Goal: Information Seeking & Learning: Check status

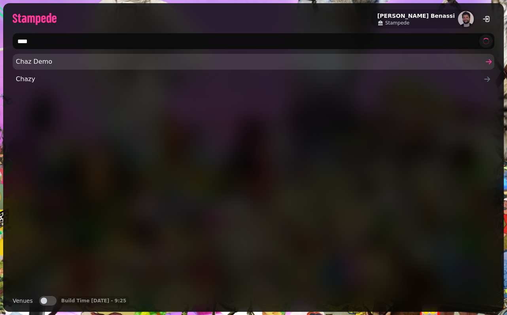
click at [144, 63] on span "Chaz Demo" at bounding box center [249, 61] width 467 height 9
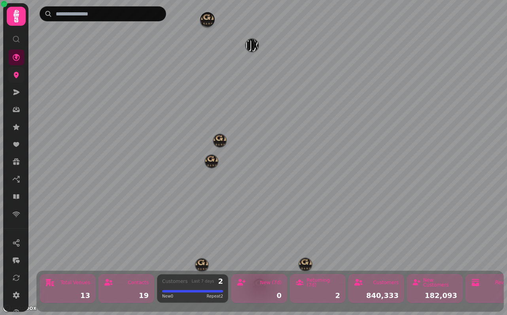
click at [19, 78] on icon at bounding box center [16, 75] width 8 height 8
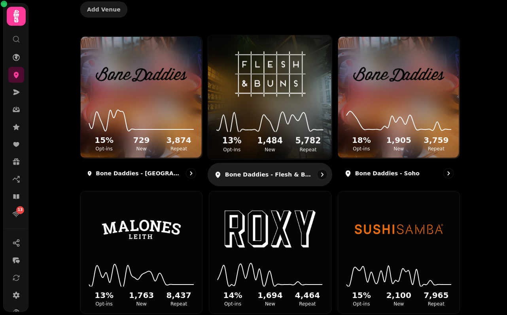
scroll to position [104, 0]
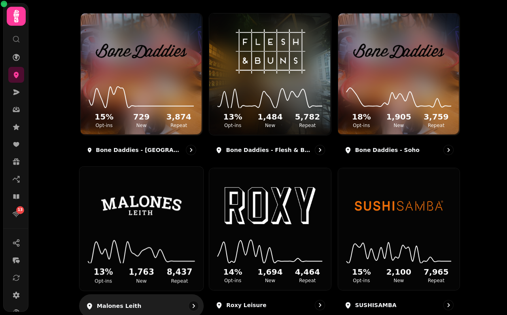
click at [126, 222] on img at bounding box center [141, 206] width 93 height 52
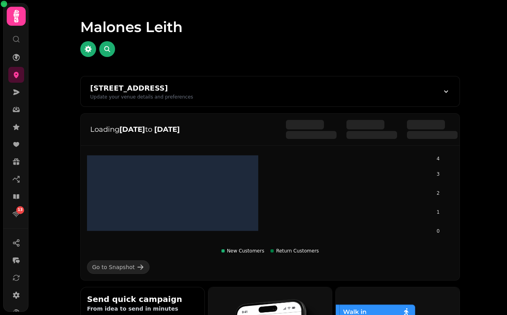
scroll to position [112, 0]
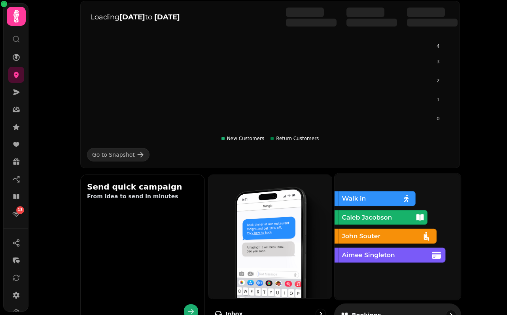
click at [377, 224] on img at bounding box center [397, 235] width 126 height 126
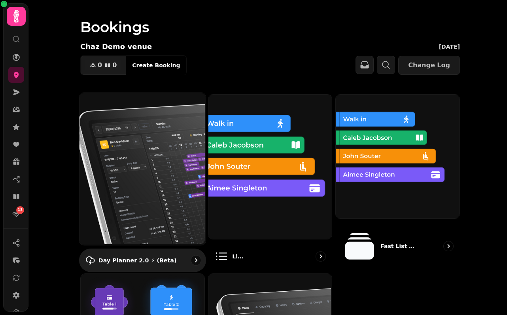
click at [142, 132] on img at bounding box center [142, 168] width 126 height 152
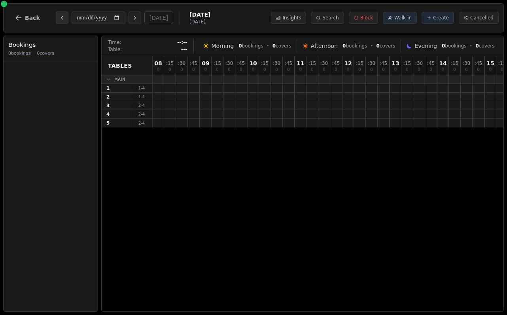
click at [60, 18] on icon "Previous day" at bounding box center [62, 18] width 6 height 6
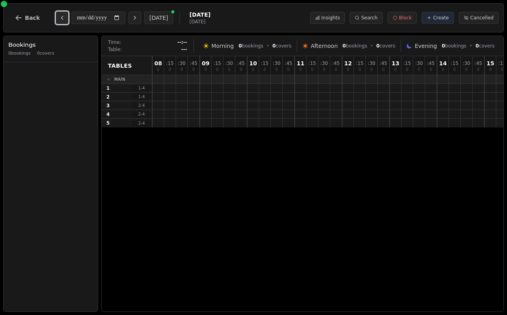
click at [60, 18] on icon "Previous day" at bounding box center [62, 18] width 6 height 6
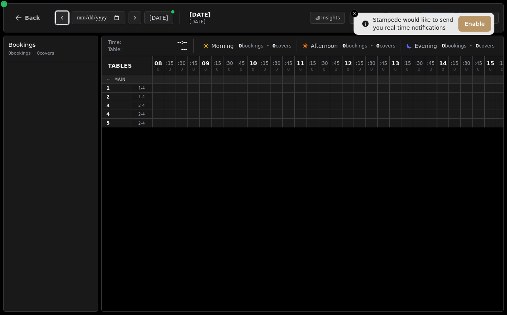
click at [60, 18] on icon "Previous day" at bounding box center [62, 18] width 6 height 6
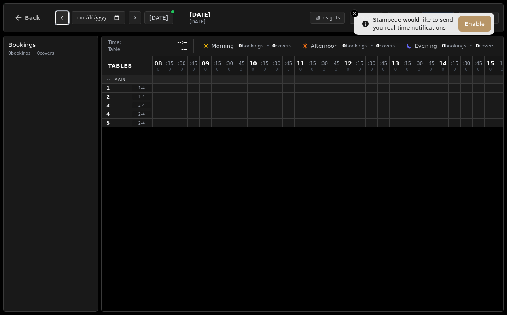
click at [60, 18] on icon "Previous day" at bounding box center [62, 18] width 6 height 6
type input "**********"
click at [32, 17] on span "Back" at bounding box center [32, 18] width 15 height 6
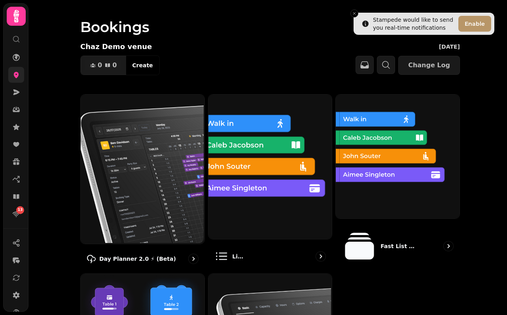
click at [19, 72] on icon at bounding box center [16, 75] width 8 height 8
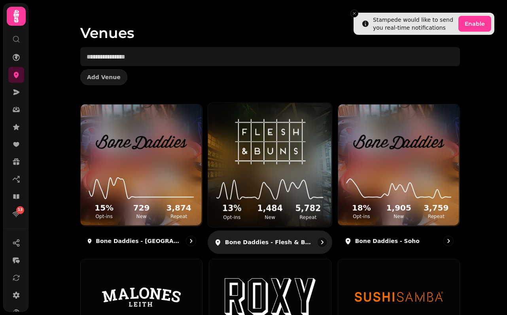
scroll to position [19, 0]
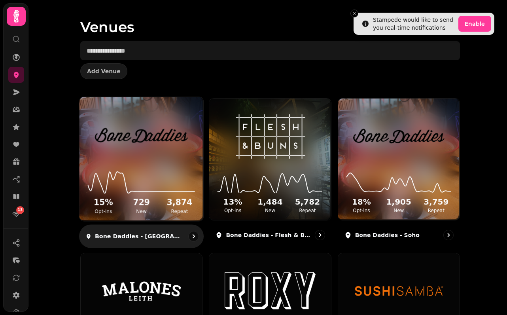
click at [163, 153] on img at bounding box center [141, 136] width 93 height 52
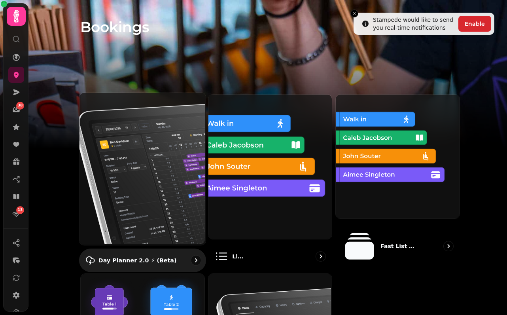
click at [134, 140] on img at bounding box center [142, 168] width 126 height 152
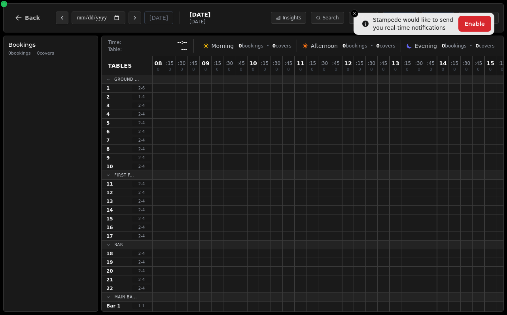
click at [60, 18] on icon "Previous day" at bounding box center [62, 18] width 6 height 6
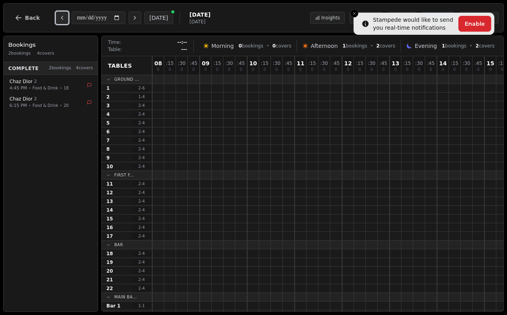
click at [60, 18] on icon "Previous day" at bounding box center [62, 18] width 6 height 6
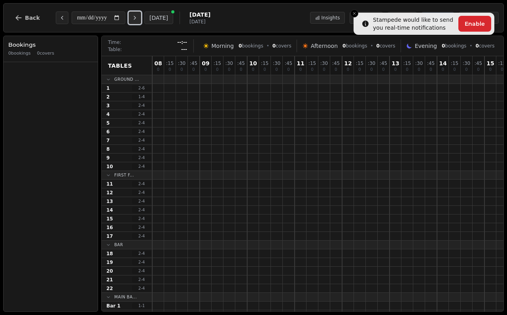
click at [137, 22] on button "Next day" at bounding box center [135, 17] width 13 height 13
type input "**********"
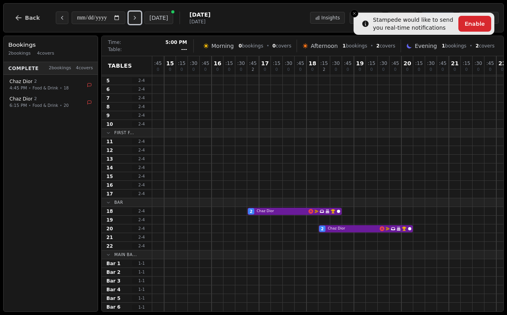
scroll to position [42, 318]
click at [285, 212] on div "2 Chaz Dior Email campaign booking Has conversation thread Birthday celebration…" at bounding box center [213, 211] width 759 height 9
select select "****"
select select "*"
select select "********"
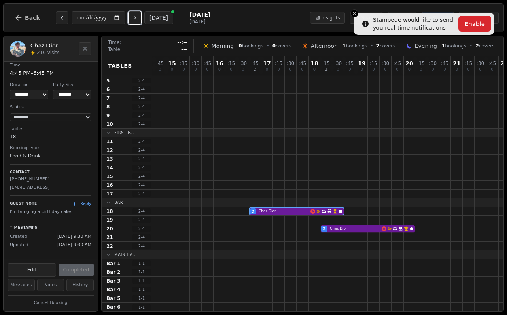
scroll to position [0, 0]
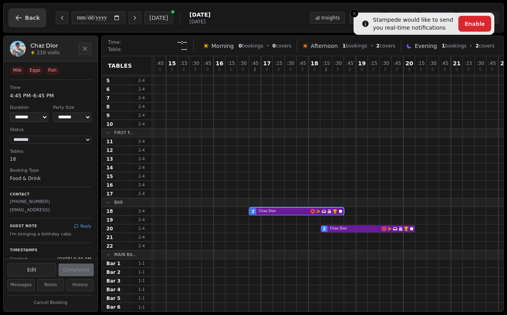
click at [32, 18] on span "Back" at bounding box center [32, 18] width 15 height 6
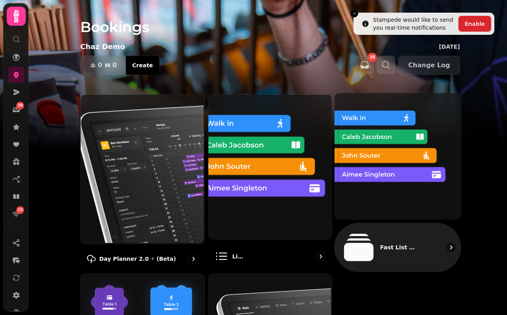
click at [388, 176] on img at bounding box center [397, 155] width 126 height 126
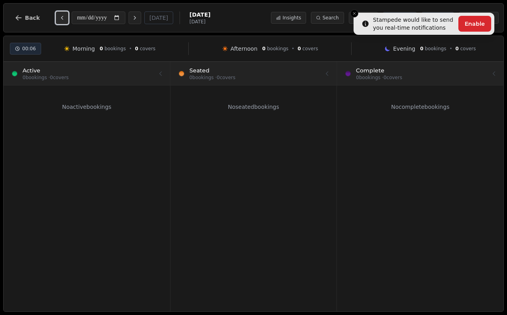
click at [59, 17] on icon "Previous day" at bounding box center [62, 18] width 6 height 6
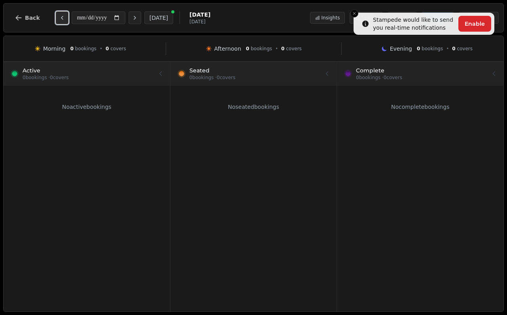
click at [59, 17] on icon "Previous day" at bounding box center [62, 18] width 6 height 6
type input "**********"
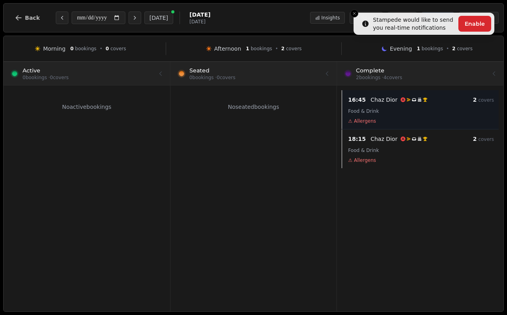
click at [412, 118] on div "⚠ Allergens" at bounding box center [421, 121] width 146 height 6
select select "****"
select select "*"
select select "********"
select select "****"
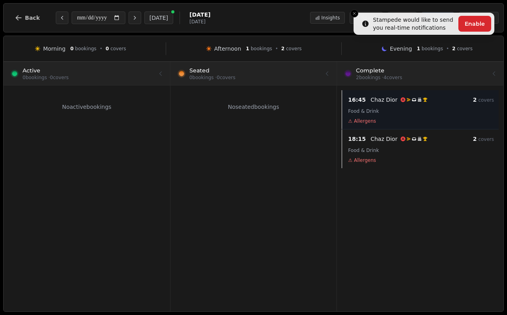
select select "*"
select select "********"
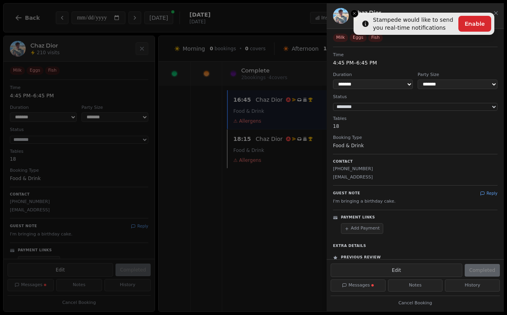
click at [355, 9] on h2 "Chaz Dior" at bounding box center [426, 13] width 144 height 8
click at [355, 12] on h2 "Chaz Dior" at bounding box center [426, 13] width 144 height 8
click at [355, 14] on h2 "Chaz Dior" at bounding box center [426, 13] width 144 height 8
drag, startPoint x: 391, startPoint y: 25, endPoint x: 392, endPoint y: 8, distance: 17.0
click at [391, 12] on div "Chaz Dior 210 visits" at bounding box center [415, 16] width 177 height 26
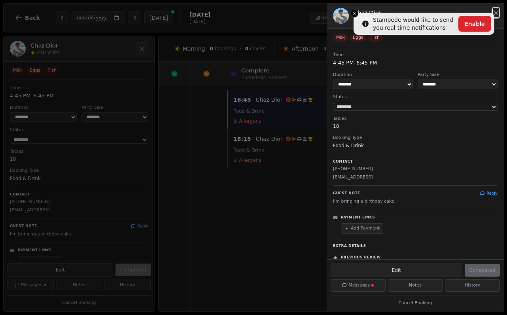
click at [496, 13] on icon "button" at bounding box center [495, 12] width 3 height 3
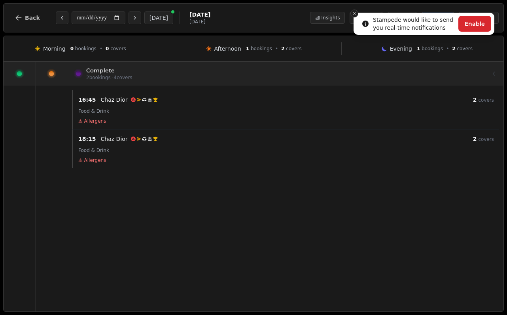
click at [353, 11] on icon "Close toast" at bounding box center [354, 13] width 5 height 5
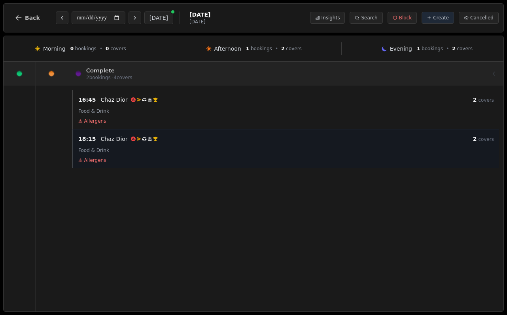
click at [213, 155] on div "18:15 Chaz Dior Email campaign booking Has conversation thread Birthday celebra…" at bounding box center [286, 148] width 425 height 29
select select "****"
select select "*"
select select "********"
select select "****"
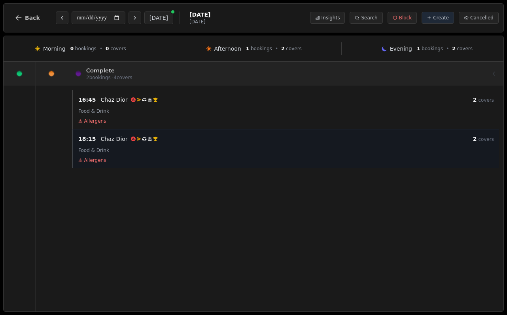
select select "*"
select select "********"
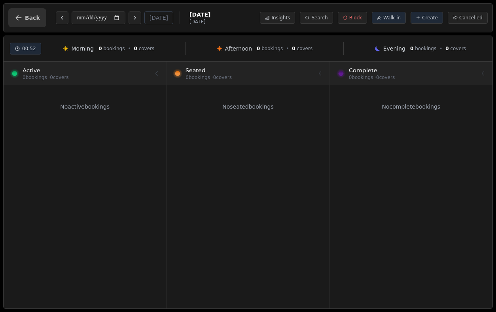
click at [21, 22] on button "Back" at bounding box center [27, 17] width 38 height 19
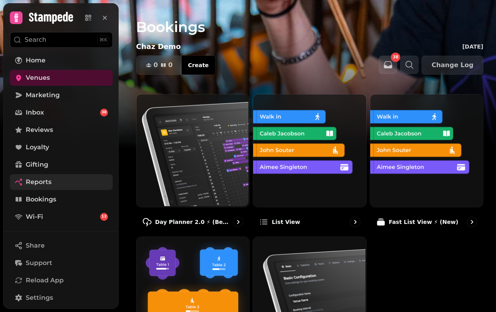
scroll to position [92, 0]
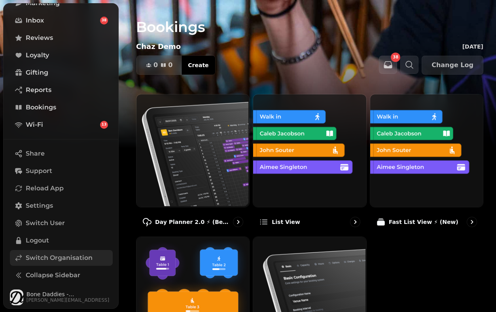
click at [50, 253] on link "Switch Organisation" at bounding box center [61, 258] width 103 height 16
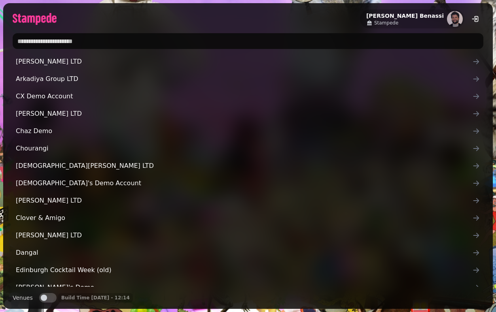
click at [135, 43] on input "text" at bounding box center [248, 41] width 471 height 16
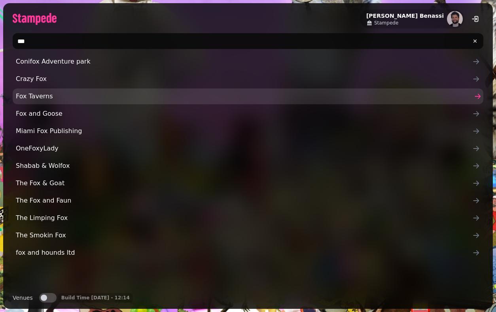
type input "***"
click at [126, 90] on link "Fox Taverns" at bounding box center [248, 97] width 471 height 16
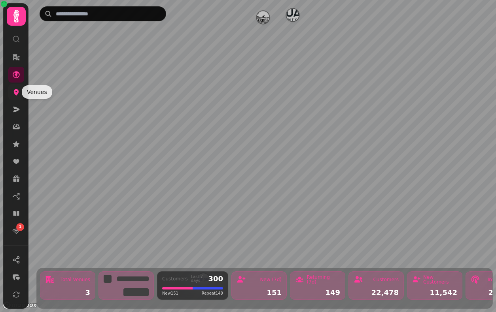
click at [16, 94] on icon at bounding box center [16, 92] width 5 height 6
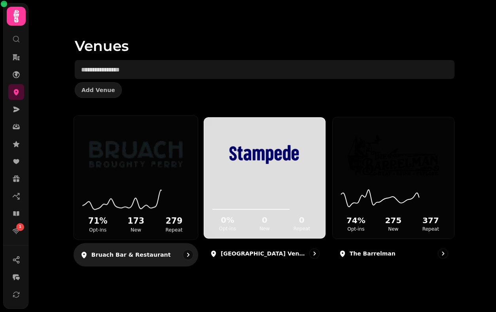
click at [157, 154] on img at bounding box center [135, 155] width 93 height 52
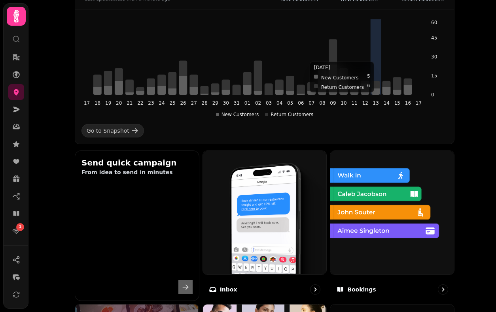
scroll to position [229, 0]
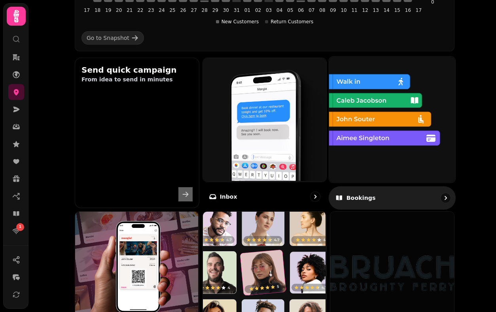
click at [376, 149] on img at bounding box center [391, 119] width 126 height 126
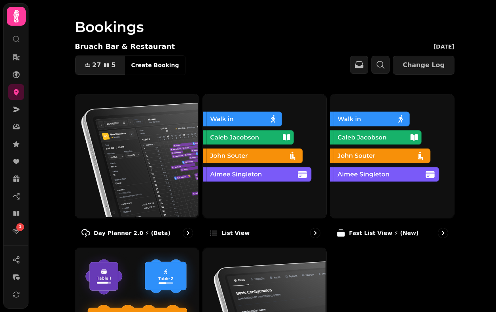
click at [376, 149] on img at bounding box center [391, 156] width 124 height 124
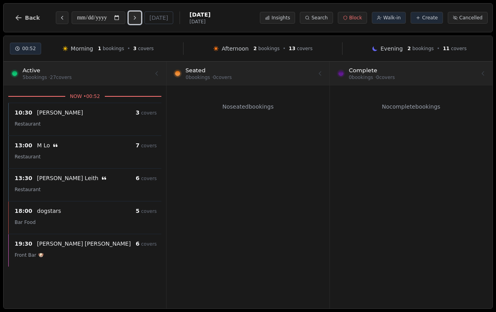
click at [136, 21] on button "Next day" at bounding box center [135, 17] width 13 height 13
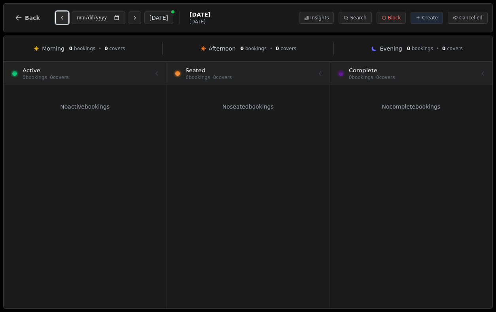
click at [61, 17] on icon "Previous day" at bounding box center [62, 17] width 2 height 3
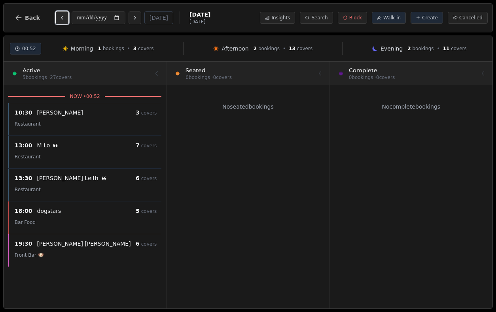
click at [61, 17] on icon "Previous day" at bounding box center [62, 17] width 2 height 3
type input "**********"
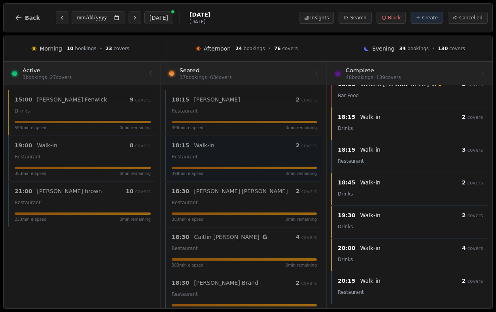
click at [257, 155] on div "Restaurant" at bounding box center [244, 156] width 145 height 9
select select "****"
select select "*"
select select "******"
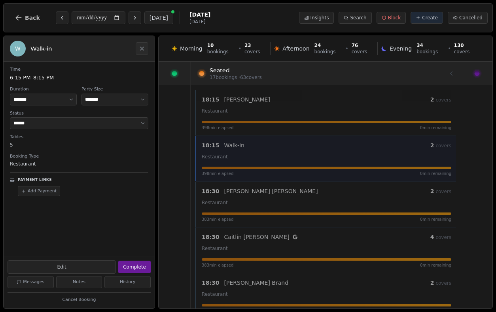
click at [182, 77] on div at bounding box center [175, 73] width 32 height 23
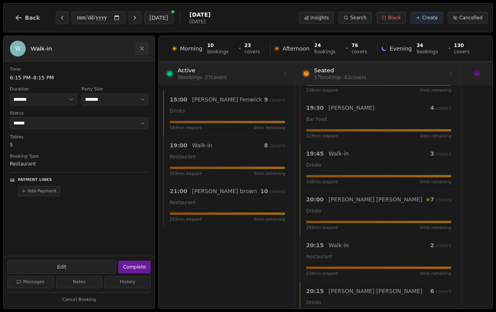
scroll to position [366, 0]
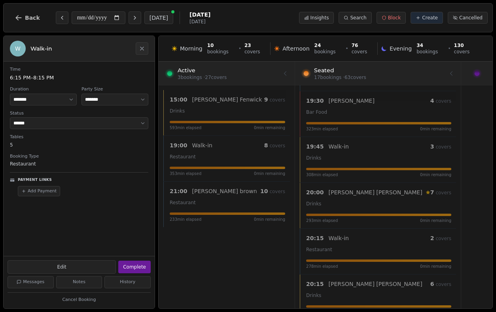
click at [391, 70] on div at bounding box center [377, 73] width 157 height 22
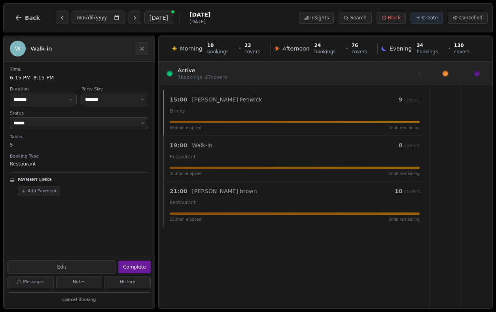
click at [416, 72] on div at bounding box center [476, 73] width 31 height 23
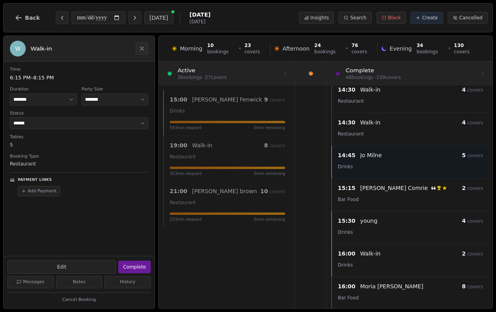
scroll to position [723, 0]
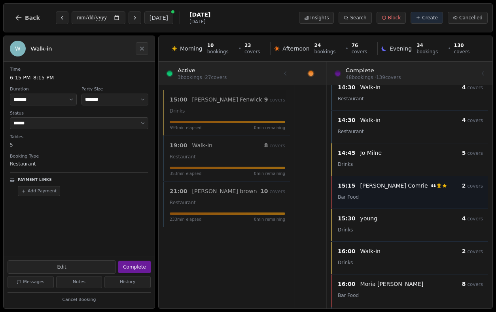
click at [416, 196] on div "Bar Food" at bounding box center [410, 196] width 145 height 9
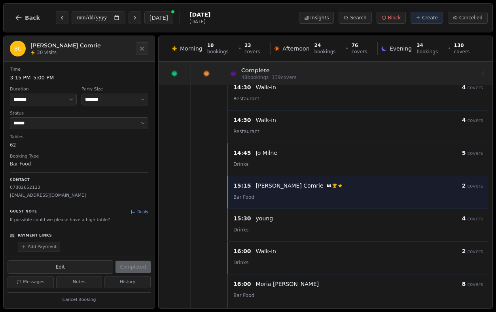
scroll to position [45, 0]
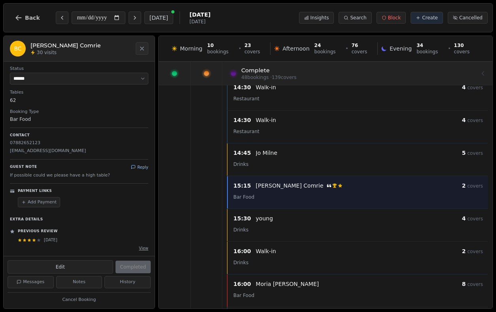
click at [140, 167] on button "Reply" at bounding box center [139, 168] width 17 height 6
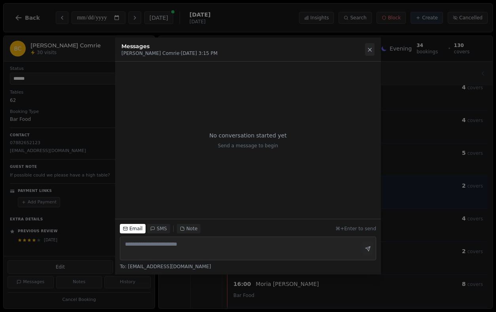
click at [371, 51] on icon at bounding box center [370, 50] width 6 height 6
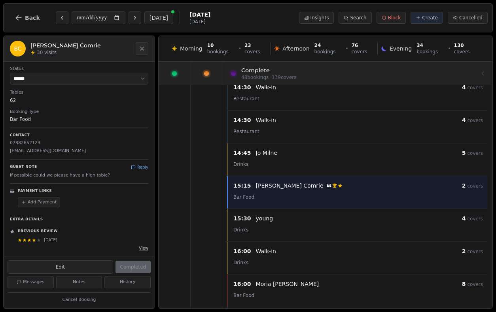
click at [143, 247] on button "View" at bounding box center [143, 249] width 9 height 6
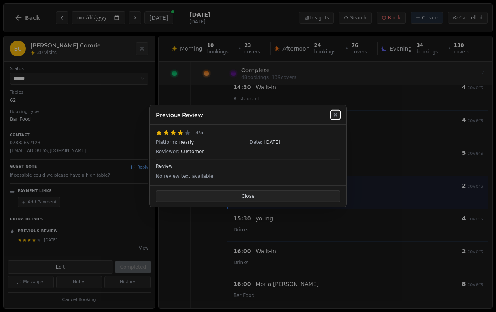
click at [335, 116] on icon at bounding box center [335, 115] width 6 height 6
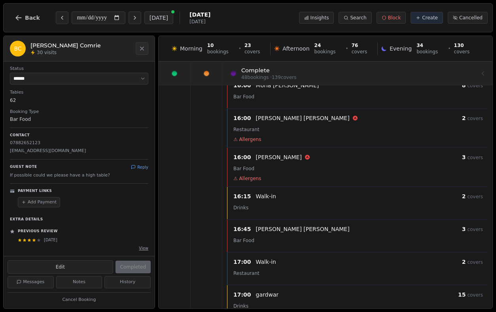
scroll to position [913, 0]
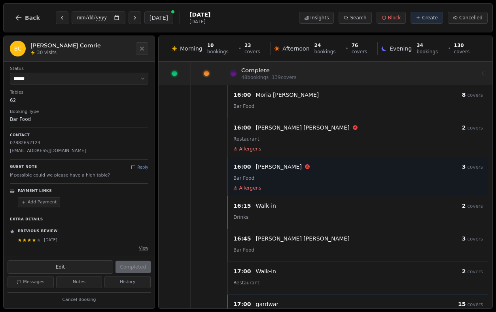
click at [327, 175] on div "Bar Food" at bounding box center [358, 177] width 250 height 9
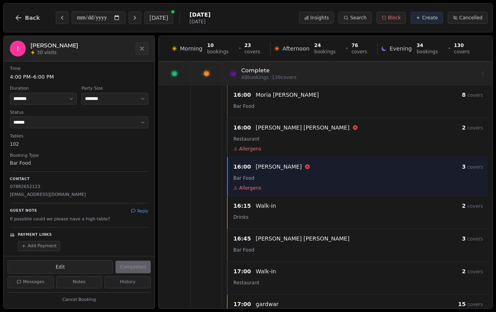
scroll to position [0, 0]
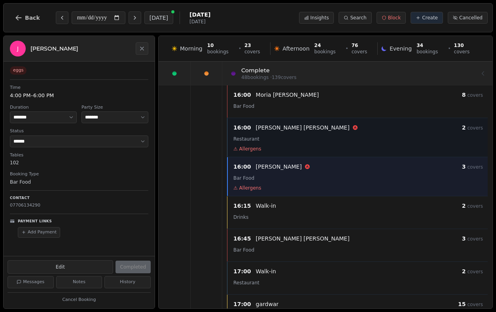
click at [325, 144] on div "16:00 [PERSON_NAME] 2 covers Restaurant ⚠ Allergens" at bounding box center [358, 137] width 259 height 29
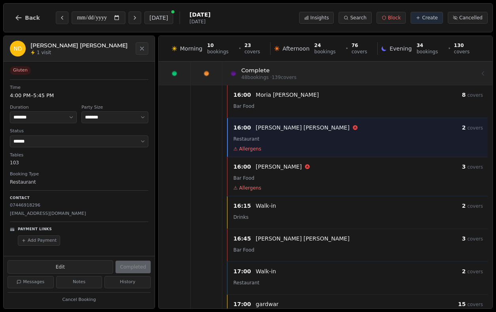
click at [47, 214] on p "[EMAIL_ADDRESS][DOMAIN_NAME]" at bounding box center [79, 214] width 138 height 7
copy div "[EMAIL_ADDRESS][DOMAIN_NAME]"
click at [31, 19] on span "Back" at bounding box center [32, 18] width 15 height 6
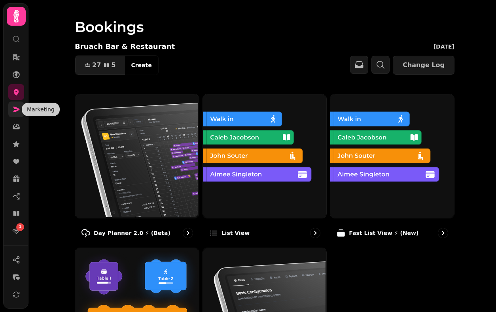
click at [17, 108] on icon at bounding box center [16, 110] width 6 height 6
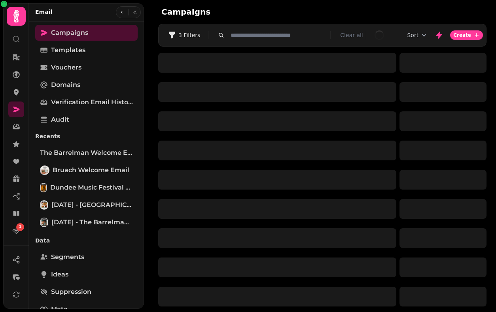
click at [81, 112] on div "Campaigns Templates Vouchers Domains Verification email history Audit Recents T…" at bounding box center [86, 185] width 115 height 321
click at [79, 120] on link "Audit" at bounding box center [86, 120] width 102 height 16
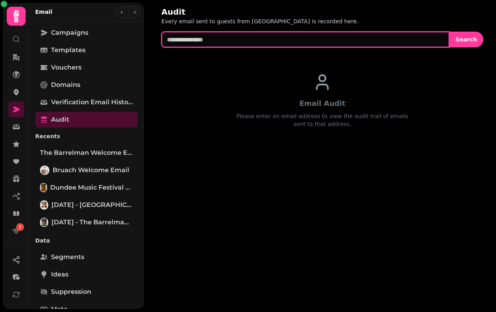
click at [202, 41] on input "text" at bounding box center [305, 40] width 288 height 16
paste input "**********"
type input "**********"
click at [416, 44] on button "Search" at bounding box center [466, 40] width 34 height 16
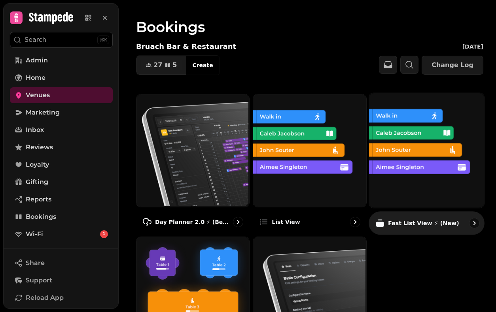
click at [416, 158] on img at bounding box center [425, 149] width 115 height 115
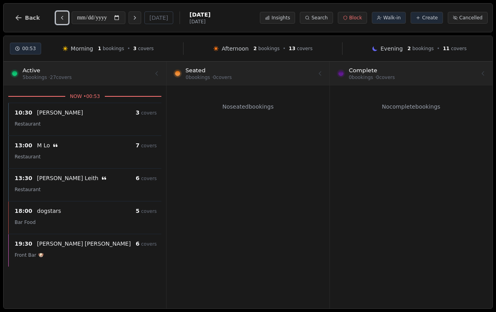
click at [61, 16] on icon "Previous day" at bounding box center [62, 18] width 6 height 6
type input "**********"
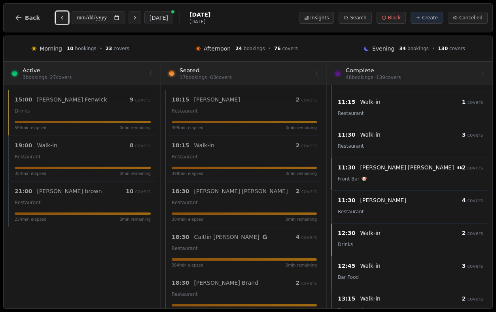
scroll to position [192, 0]
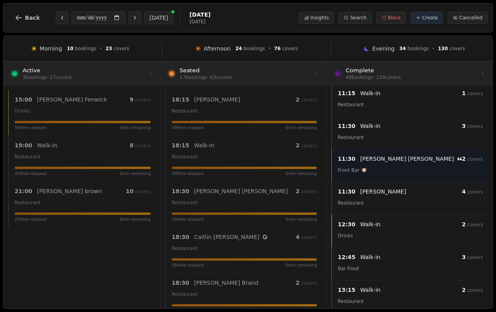
click at [380, 173] on div "Front Bar 🐶" at bounding box center [410, 169] width 145 height 9
select select "****"
select select "*"
select select "********"
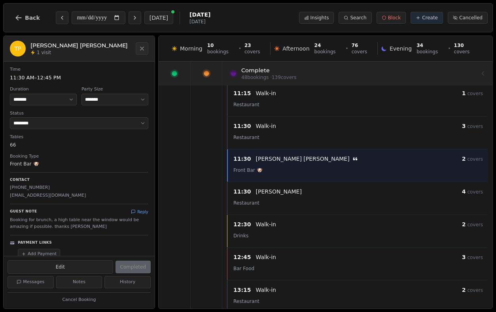
click at [45, 195] on p "[EMAIL_ADDRESS][DOMAIN_NAME]" at bounding box center [79, 196] width 138 height 7
copy p "[EMAIL_ADDRESS][DOMAIN_NAME]"
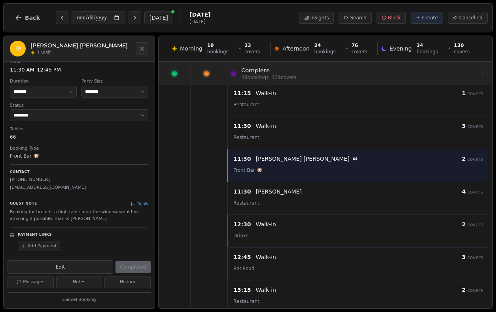
click at [115, 142] on dl "**********" at bounding box center [79, 109] width 138 height 101
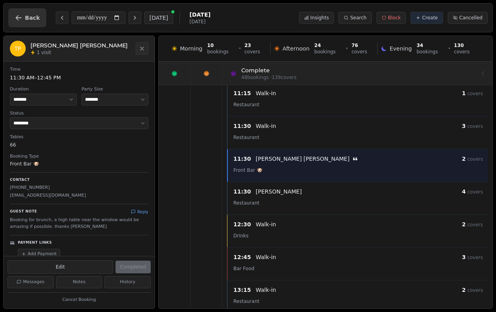
click at [40, 17] on button "Back" at bounding box center [27, 17] width 38 height 19
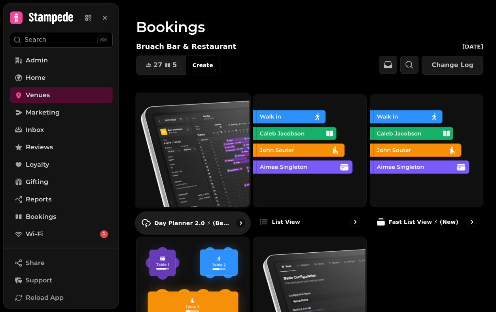
click at [222, 166] on img at bounding box center [191, 149] width 115 height 115
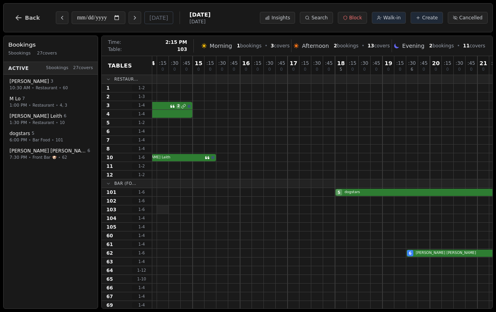
scroll to position [0, 324]
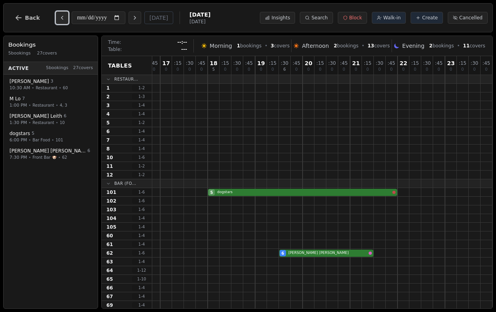
click at [61, 20] on icon "Previous day" at bounding box center [62, 18] width 6 height 6
type input "**********"
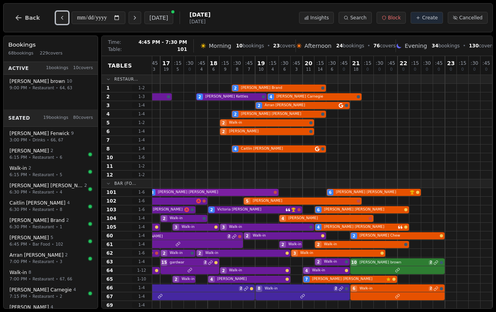
click at [242, 191] on div "2 [PERSON_NAME] 3 Walk-in 5 [PERSON_NAME] 3 [PERSON_NAME] 6 [PERSON_NAME] VIP c…" at bounding box center [160, 192] width 664 height 9
select select "*"
select select "********"
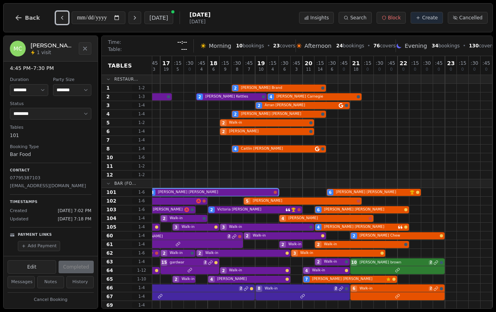
scroll to position [0, 0]
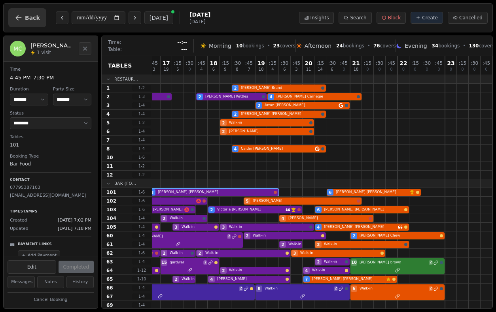
click at [39, 14] on button "Back" at bounding box center [27, 17] width 38 height 19
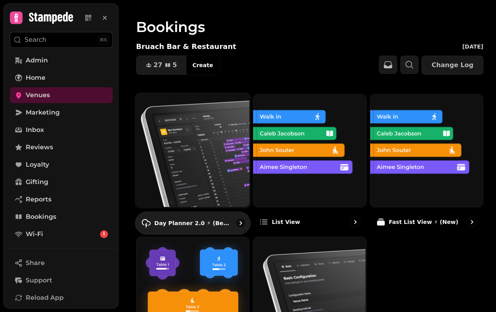
scroll to position [89, 0]
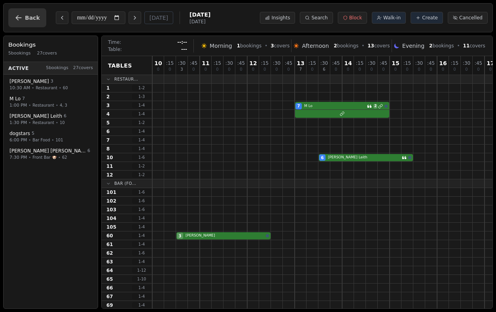
click at [27, 19] on span "Back" at bounding box center [32, 18] width 15 height 6
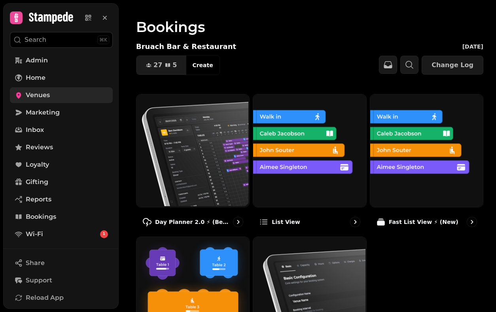
click at [49, 95] on span "Venues" at bounding box center [38, 95] width 24 height 9
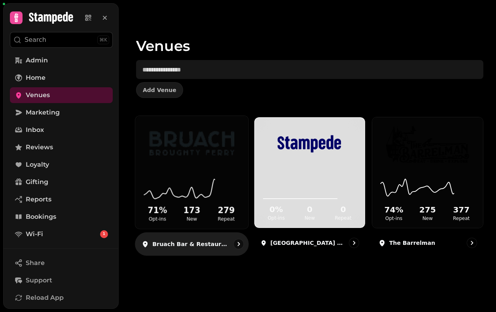
click at [205, 173] on div "71 % Opt-ins 173 New 279 Repeat" at bounding box center [191, 199] width 113 height 60
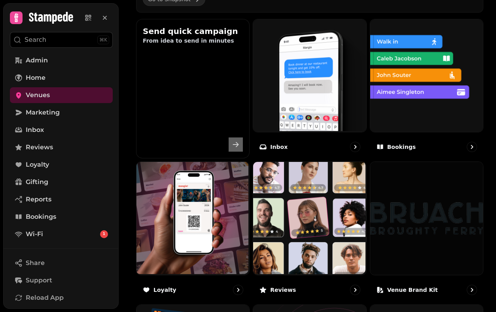
scroll to position [305, 0]
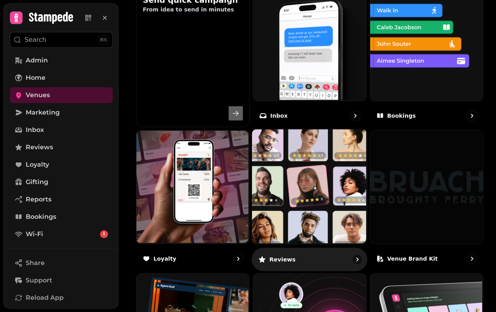
click at [296, 202] on img at bounding box center [308, 186] width 115 height 115
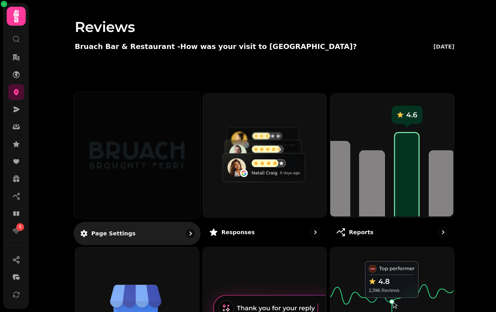
click at [148, 183] on div at bounding box center [137, 155] width 126 height 126
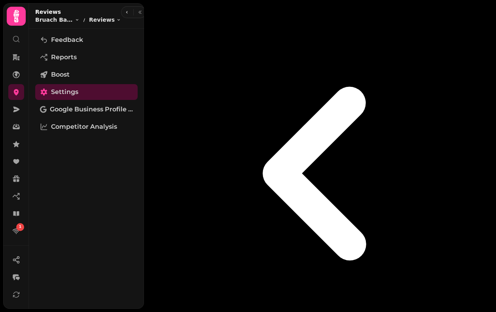
select select "**********"
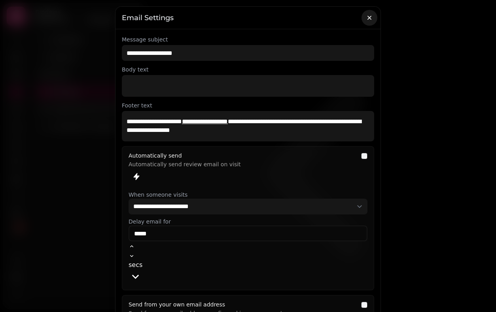
click at [371, 20] on icon "button" at bounding box center [369, 18] width 8 height 8
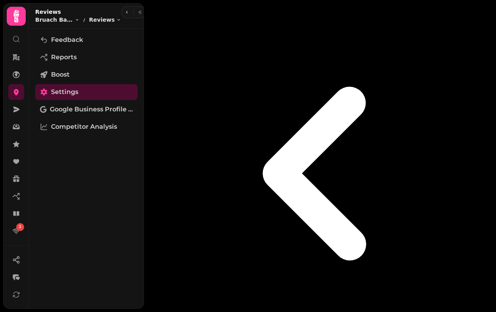
click at [127, 17] on div at bounding box center [133, 12] width 25 height 12
click at [125, 16] on button "button" at bounding box center [126, 12] width 9 height 9
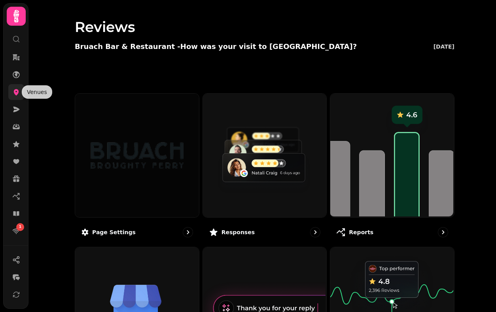
click at [20, 93] on icon at bounding box center [16, 92] width 8 height 8
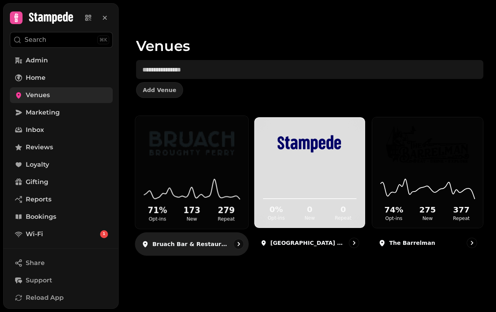
click at [188, 173] on div "71 % Opt-ins 173 New 279 Repeat" at bounding box center [191, 199] width 113 height 60
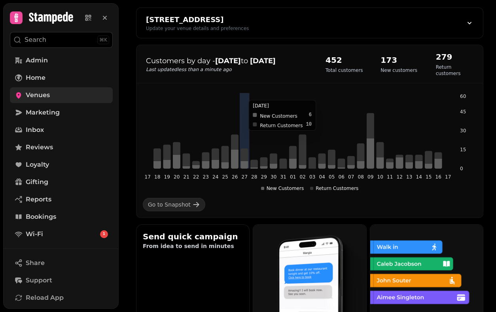
scroll to position [95, 0]
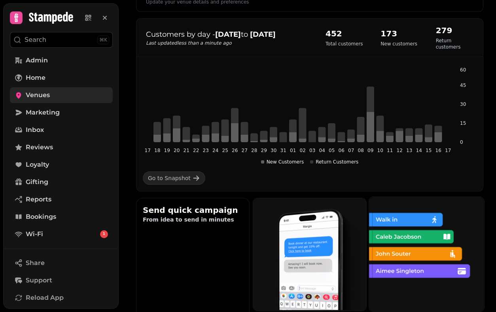
click at [416, 251] on img at bounding box center [425, 253] width 115 height 115
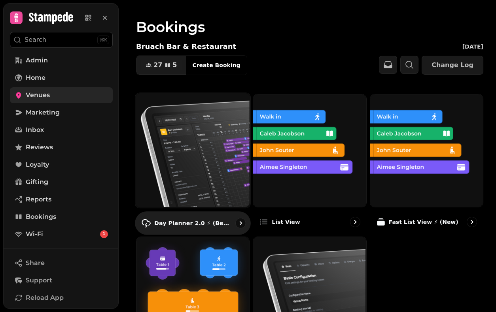
click at [192, 140] on img at bounding box center [191, 149] width 115 height 115
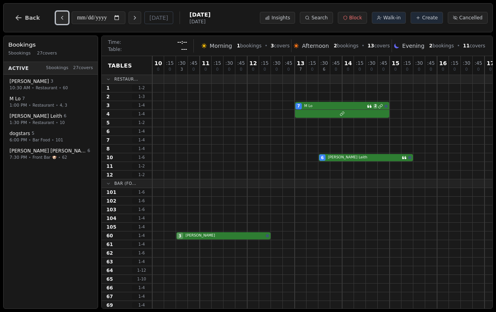
click at [61, 19] on icon "Previous day" at bounding box center [62, 18] width 6 height 6
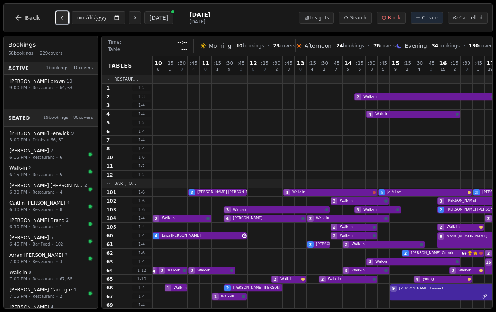
click at [61, 19] on icon "Previous day" at bounding box center [62, 18] width 6 height 6
type input "**********"
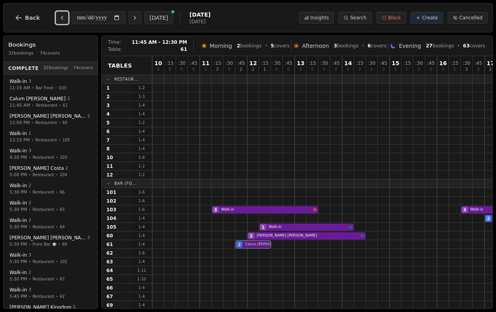
click at [253, 245] on div "2 [PERSON_NAME] 3 [PERSON_NAME]" at bounding box center [484, 244] width 664 height 9
select select "****"
select select "*"
select select "********"
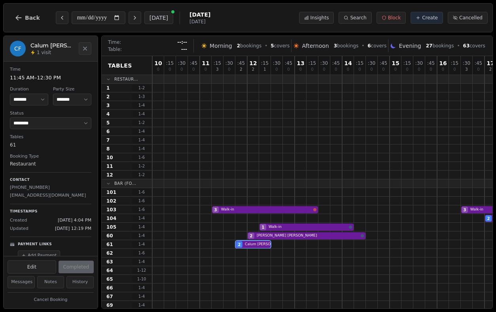
click at [50, 196] on p "[EMAIL_ADDRESS][DOMAIN_NAME]" at bounding box center [50, 196] width 81 height 7
copy p "[EMAIL_ADDRESS][DOMAIN_NAME]"
click at [26, 22] on button "Back" at bounding box center [27, 17] width 38 height 19
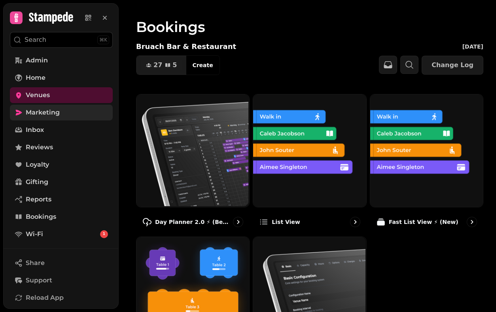
click at [71, 112] on link "Marketing" at bounding box center [61, 113] width 103 height 16
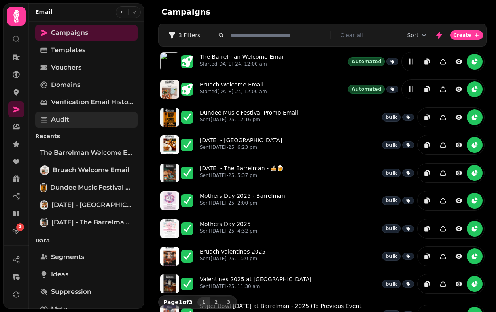
click at [67, 116] on span "Audit" at bounding box center [60, 119] width 18 height 9
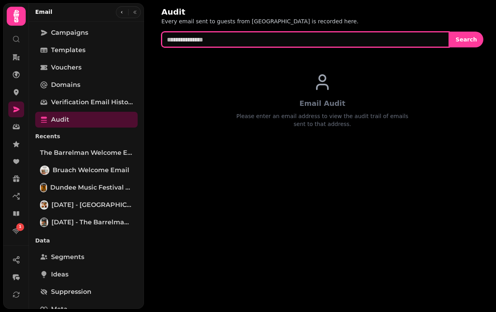
click at [250, 42] on input "text" at bounding box center [305, 40] width 288 height 16
paste input "**********"
type input "**********"
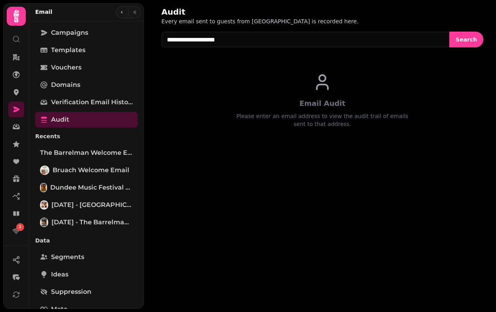
click at [416, 51] on div "**********" at bounding box center [322, 76] width 347 height 153
click at [416, 41] on span "Search" at bounding box center [466, 40] width 21 height 6
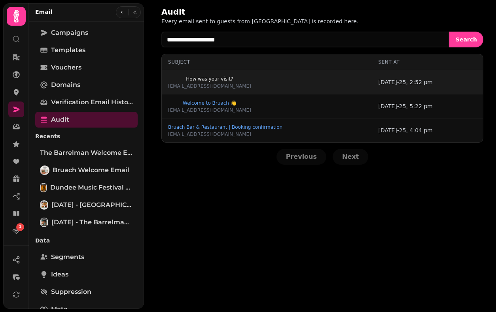
click at [202, 76] on button "How was your visit?" at bounding box center [209, 79] width 83 height 8
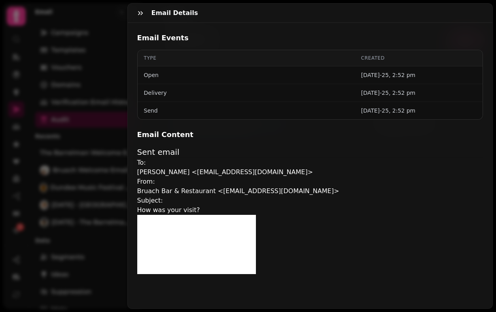
scroll to position [185, 0]
click at [132, 13] on div "Email Details" at bounding box center [310, 13] width 365 height 19
click at [142, 16] on icon "button" at bounding box center [140, 13] width 8 height 8
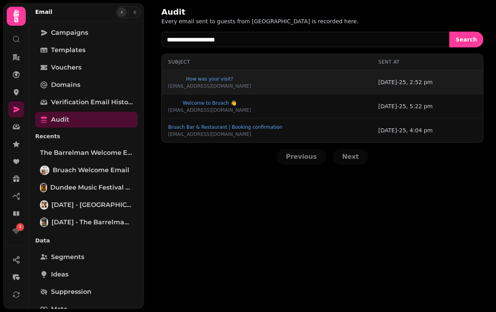
click at [121, 13] on icon "button" at bounding box center [122, 12] width 2 height 2
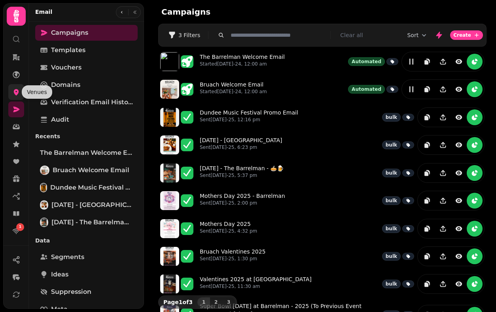
click at [15, 96] on link at bounding box center [16, 92] width 16 height 16
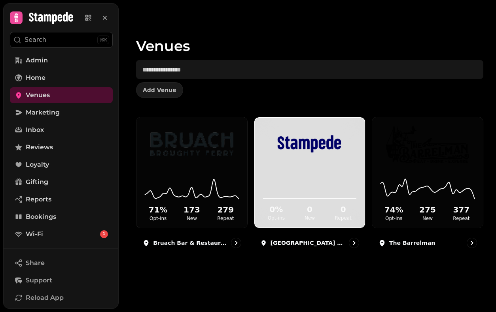
scroll to position [110, 0]
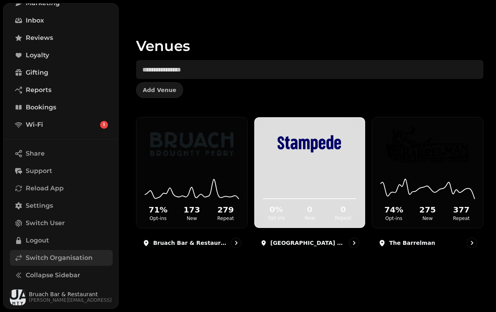
click at [51, 265] on link "Switch Organisation" at bounding box center [61, 258] width 103 height 16
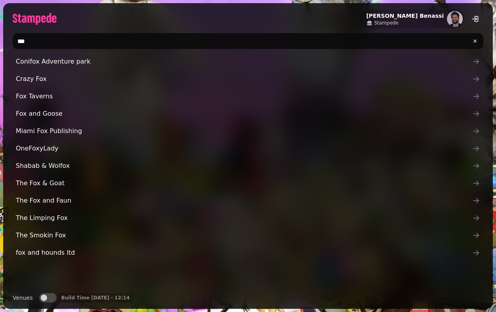
click at [131, 44] on input "***" at bounding box center [248, 41] width 471 height 16
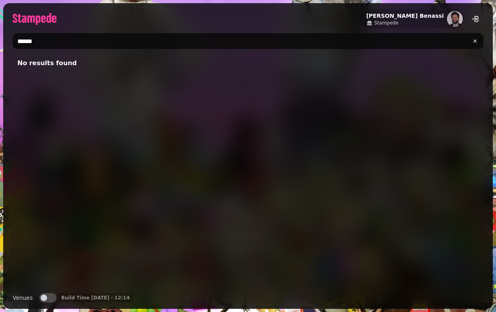
click at [49, 295] on button "Venues" at bounding box center [47, 297] width 17 height 9
click at [85, 39] on input "******" at bounding box center [248, 41] width 471 height 16
type input "*****"
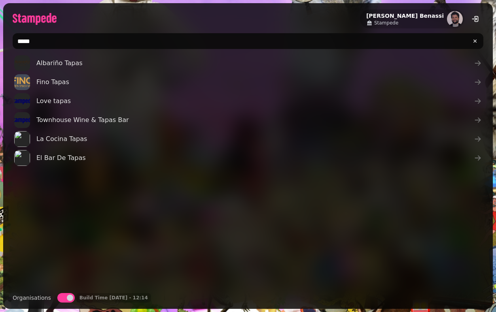
click at [81, 62] on link "Albariño Tapas" at bounding box center [248, 63] width 471 height 19
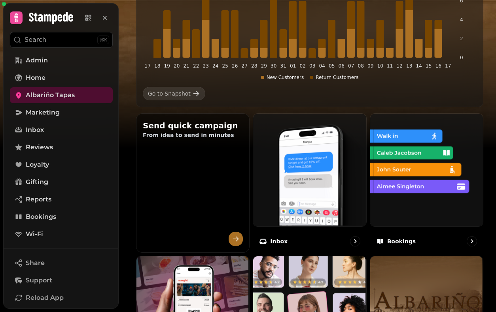
scroll to position [268, 0]
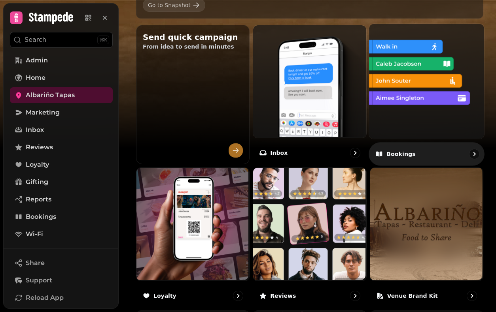
click at [379, 118] on img at bounding box center [425, 80] width 115 height 115
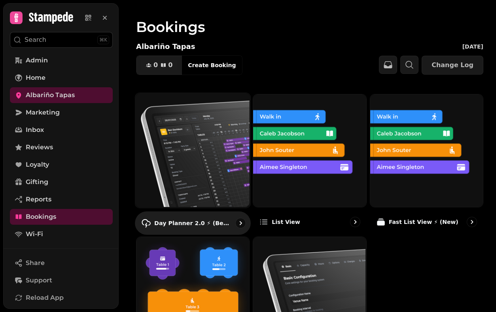
click at [231, 153] on img at bounding box center [191, 149] width 115 height 115
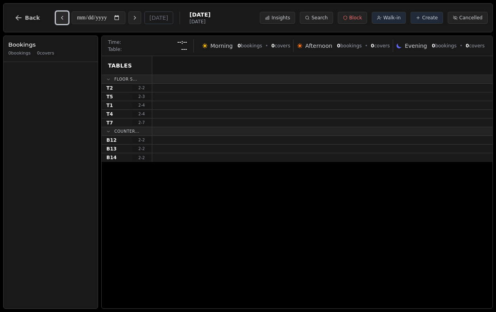
click at [61, 18] on icon "Previous day" at bounding box center [62, 17] width 2 height 3
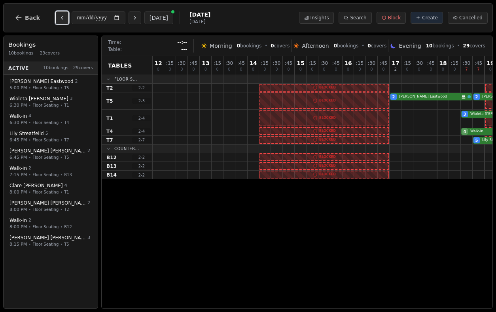
click at [61, 18] on icon "Previous day" at bounding box center [62, 17] width 2 height 3
type input "**********"
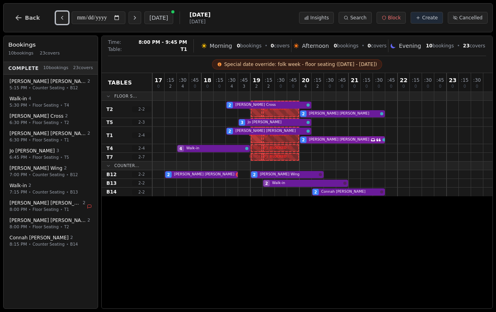
click at [336, 141] on div "2 [PERSON_NAME] 2 [PERSON_NAME] Has conversation thread" at bounding box center [322, 135] width 340 height 17
select select "****"
select select "*"
select select "********"
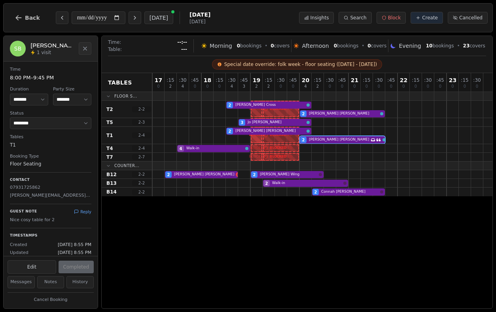
click at [63, 193] on p "[PERSON_NAME][EMAIL_ADDRESS][DOMAIN_NAME]" at bounding box center [50, 196] width 81 height 7
copy p "[PERSON_NAME][EMAIL_ADDRESS][DOMAIN_NAME]"
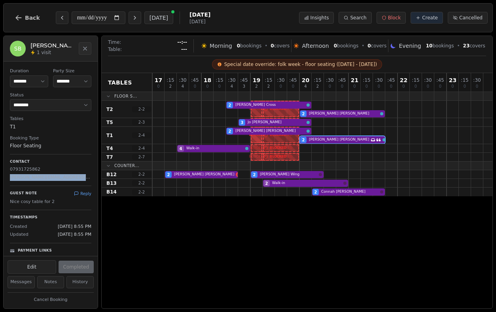
scroll to position [30, 0]
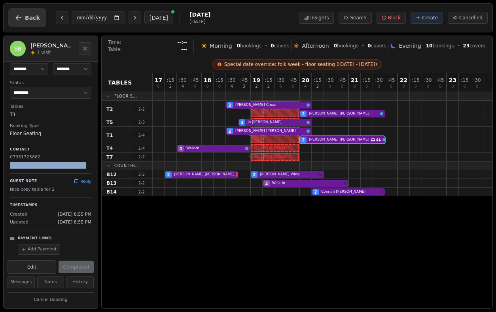
click at [23, 14] on button "Back" at bounding box center [27, 17] width 38 height 19
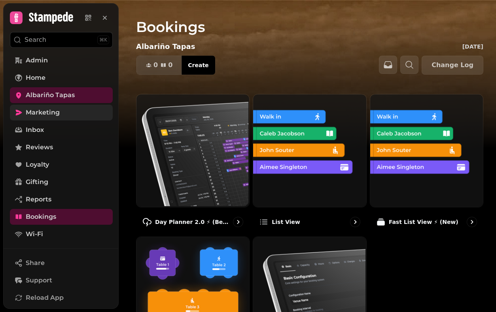
click at [58, 107] on link "Marketing" at bounding box center [61, 113] width 103 height 16
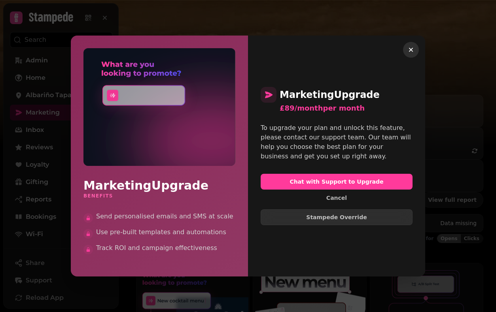
click at [412, 51] on icon "button" at bounding box center [411, 50] width 4 height 4
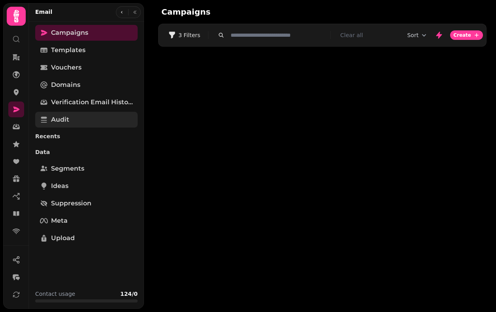
click at [94, 123] on link "Audit" at bounding box center [86, 120] width 102 height 16
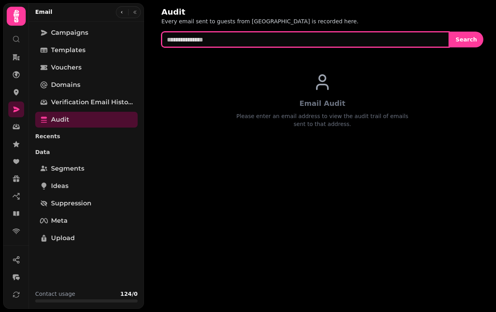
click at [235, 45] on input "text" at bounding box center [305, 40] width 288 height 16
paste input "**********"
type input "**********"
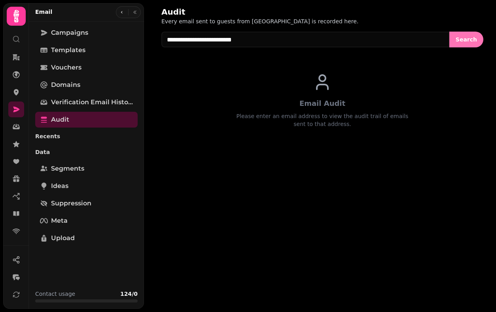
click at [416, 38] on span "Search" at bounding box center [466, 40] width 21 height 6
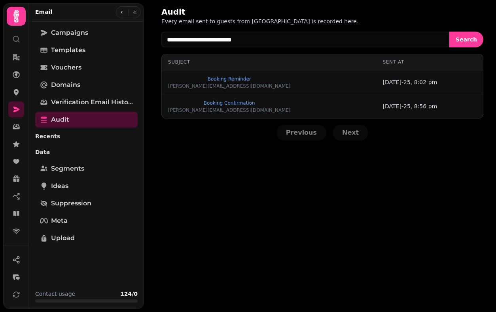
scroll to position [89, 0]
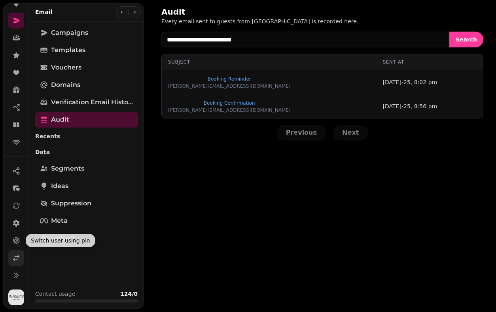
click at [13, 256] on icon at bounding box center [16, 258] width 8 height 8
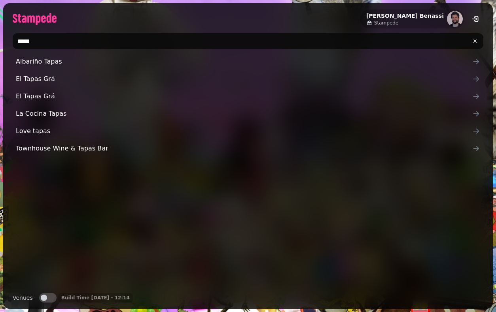
click at [137, 41] on input "*****" at bounding box center [248, 41] width 471 height 16
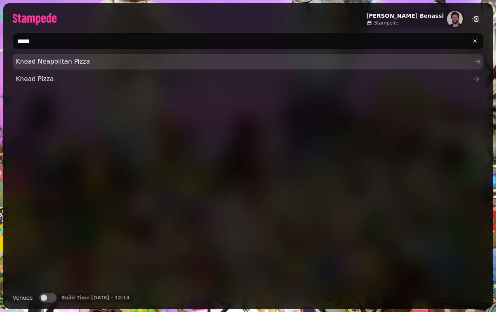
type input "*****"
click at [45, 67] on link "Knead Neapolitan Pizza" at bounding box center [248, 62] width 471 height 16
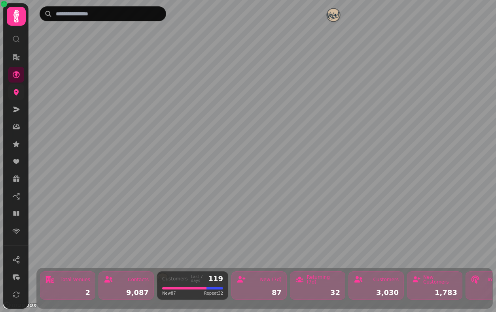
click at [14, 92] on icon at bounding box center [16, 92] width 5 height 6
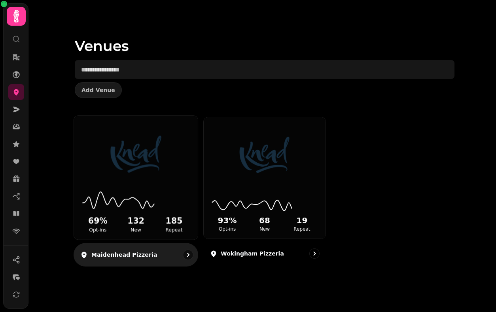
click at [133, 167] on img at bounding box center [135, 155] width 93 height 52
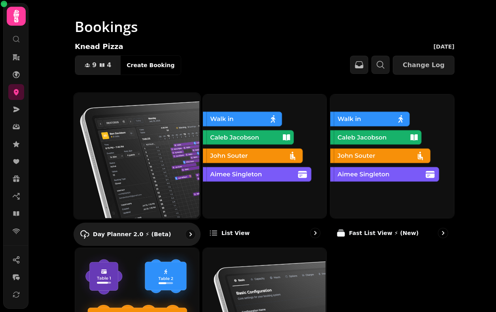
click at [134, 119] on img at bounding box center [136, 155] width 126 height 126
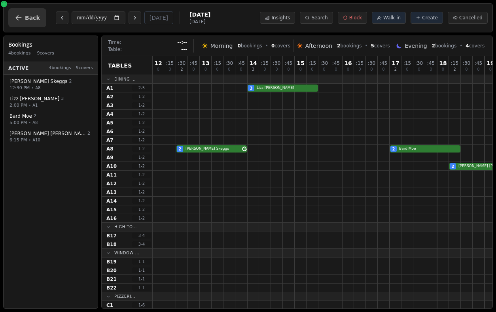
click at [41, 20] on button "Back" at bounding box center [27, 17] width 38 height 19
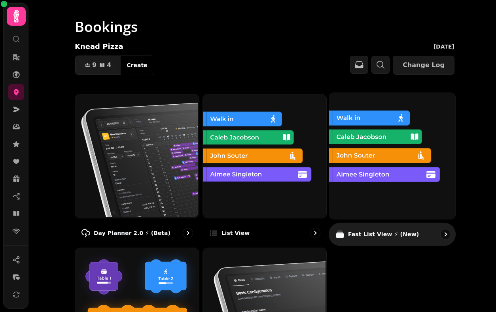
click at [359, 178] on img at bounding box center [391, 155] width 126 height 126
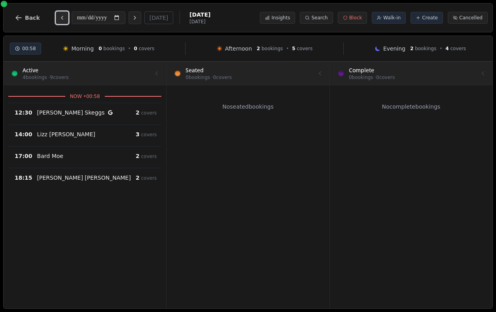
click at [59, 18] on icon "Previous day" at bounding box center [62, 18] width 6 height 6
type input "**********"
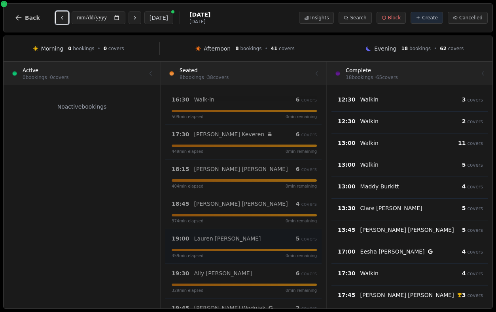
scroll to position [64, 0]
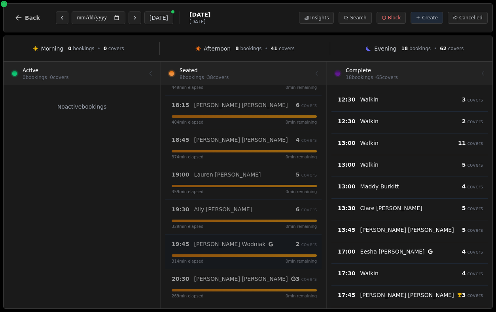
click at [267, 253] on div "19:45 [PERSON_NAME] 2 covers 314 min elapsed 0 min remaining" at bounding box center [244, 252] width 155 height 25
select select "****"
select select "*"
select select "******"
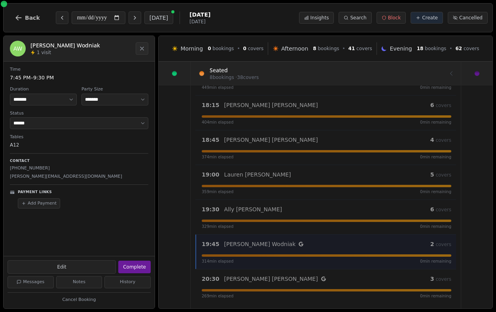
click at [54, 177] on p "[PERSON_NAME][EMAIL_ADDRESS][DOMAIN_NAME]" at bounding box center [79, 177] width 138 height 7
copy div "[PERSON_NAME][EMAIL_ADDRESS][DOMAIN_NAME]"
click at [26, 19] on span "Back" at bounding box center [32, 18] width 15 height 6
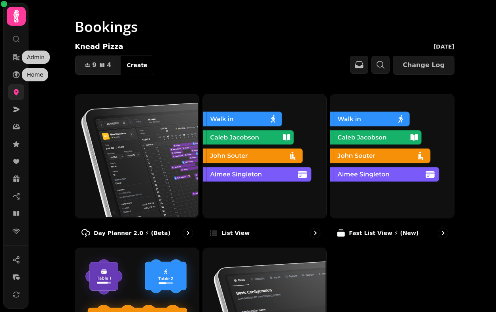
click at [9, 95] on link at bounding box center [16, 92] width 16 height 16
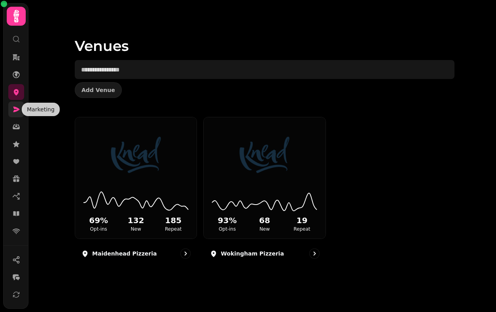
click at [15, 106] on icon at bounding box center [16, 110] width 8 height 8
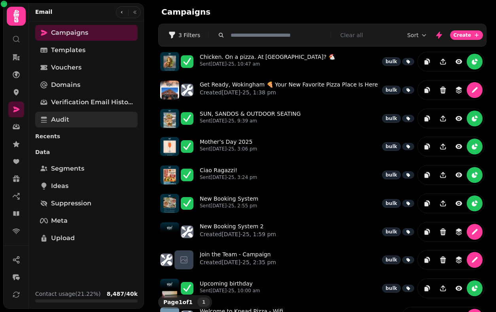
click at [112, 119] on link "Audit" at bounding box center [86, 120] width 102 height 16
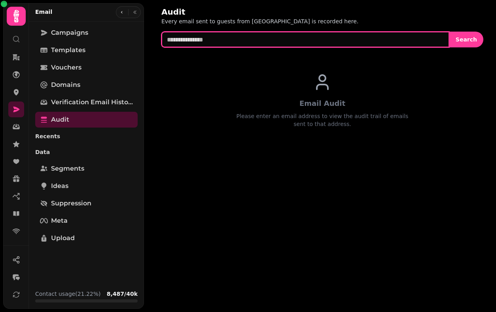
click at [233, 40] on input "text" at bounding box center [305, 40] width 288 height 16
paste input "**********"
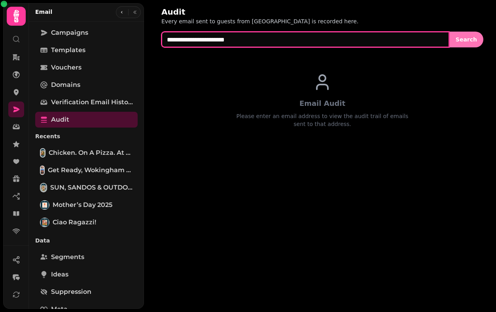
type input "**********"
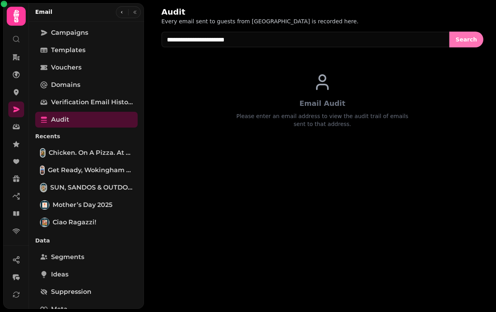
click at [416, 40] on span "Search" at bounding box center [466, 40] width 21 height 6
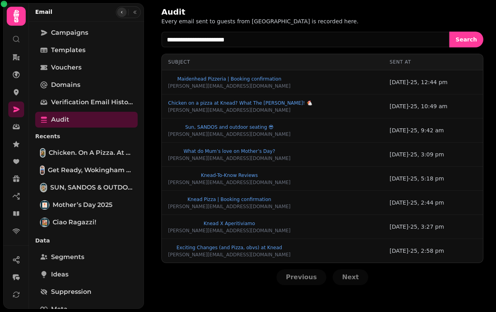
click at [120, 14] on icon "button" at bounding box center [121, 12] width 5 height 5
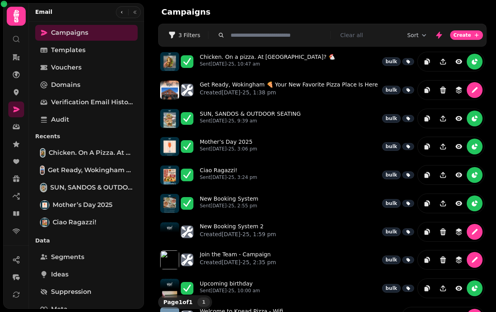
click at [7, 100] on nav at bounding box center [16, 144] width 21 height 190
click at [14, 94] on icon at bounding box center [16, 92] width 8 height 8
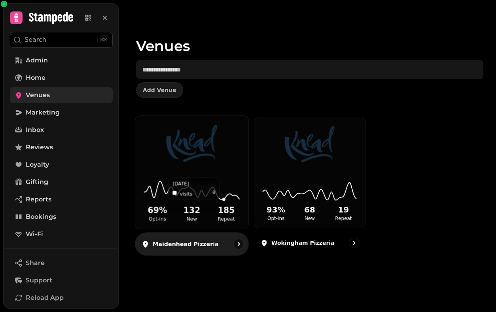
click at [223, 189] on icon at bounding box center [192, 189] width 100 height 26
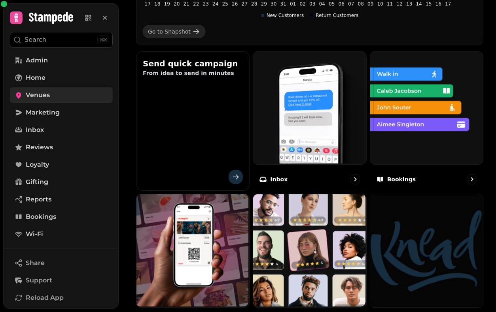
scroll to position [278, 0]
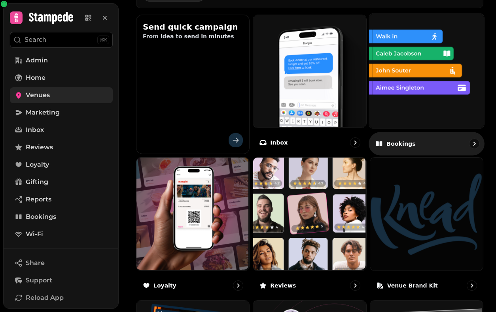
click at [416, 98] on img at bounding box center [425, 70] width 115 height 115
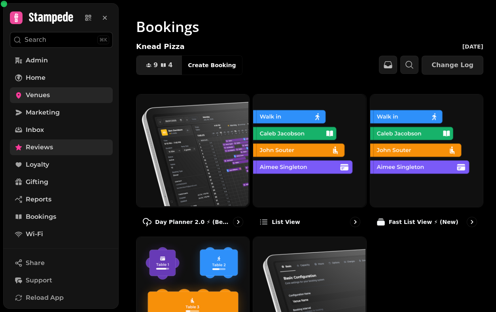
click at [78, 149] on link "Reviews" at bounding box center [61, 148] width 103 height 16
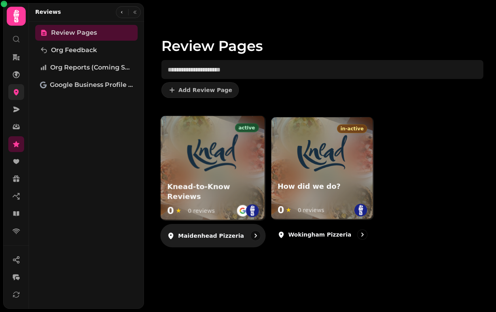
click at [201, 168] on img at bounding box center [213, 153] width 52 height 52
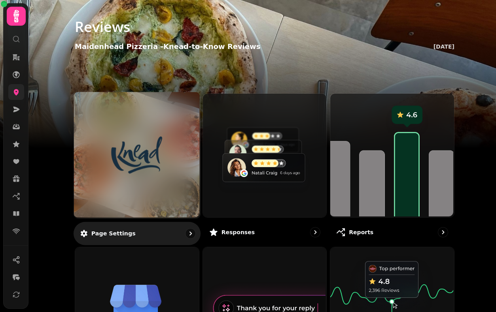
click at [148, 146] on img at bounding box center [137, 155] width 95 height 52
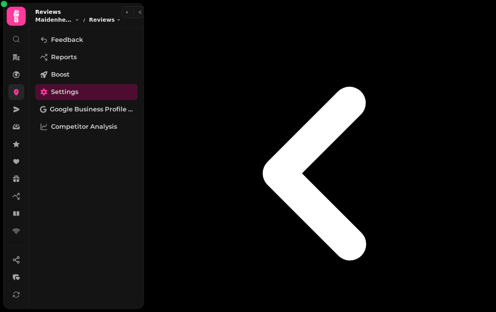
select select "**********"
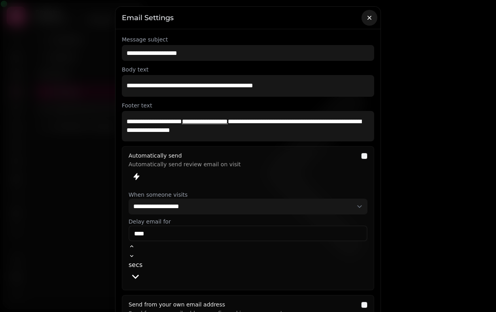
click at [367, 19] on icon "button" at bounding box center [369, 18] width 8 height 8
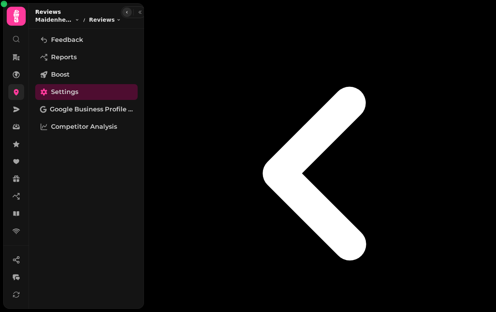
click at [126, 13] on icon "button" at bounding box center [127, 12] width 2 height 2
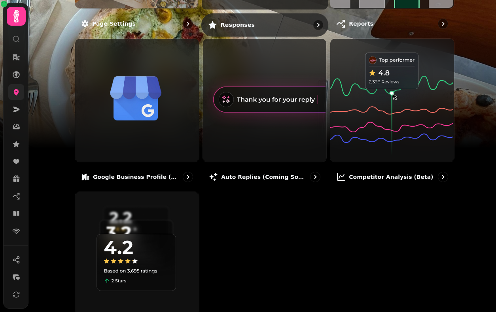
scroll to position [232, 0]
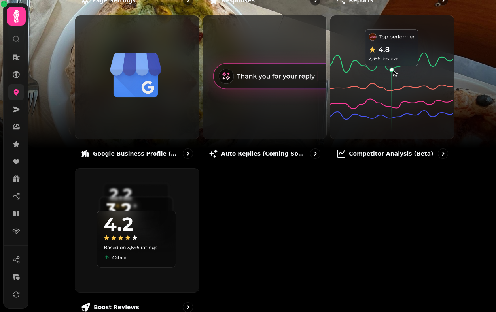
click at [16, 96] on link at bounding box center [16, 92] width 16 height 16
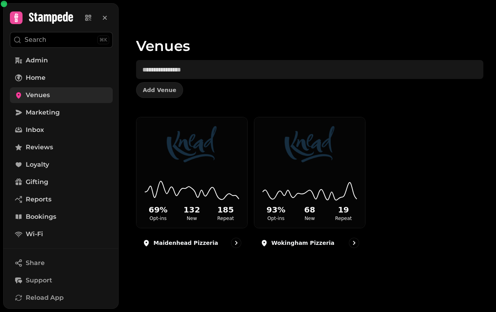
click at [57, 97] on link "Venues" at bounding box center [61, 95] width 103 height 16
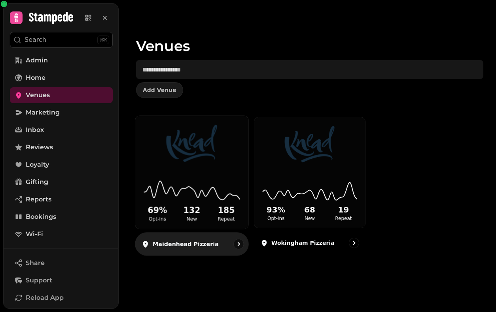
click at [189, 175] on div "69 % Opt-ins 132 New 185 Repeat" at bounding box center [191, 199] width 113 height 60
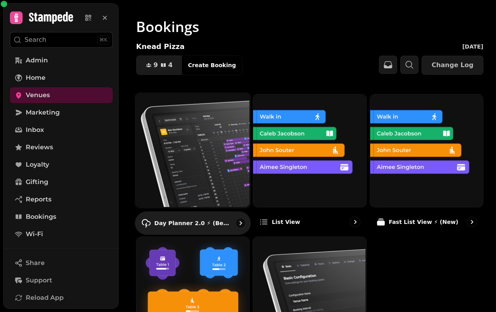
click at [222, 145] on img at bounding box center [191, 149] width 115 height 115
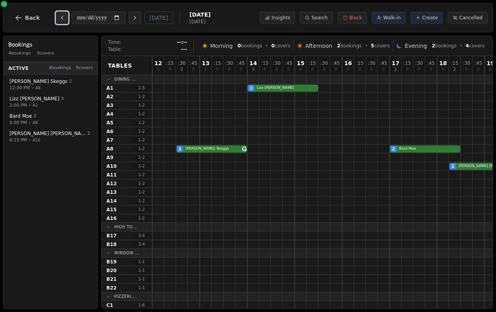
click at [56, 15] on button "Previous day" at bounding box center [62, 17] width 13 height 13
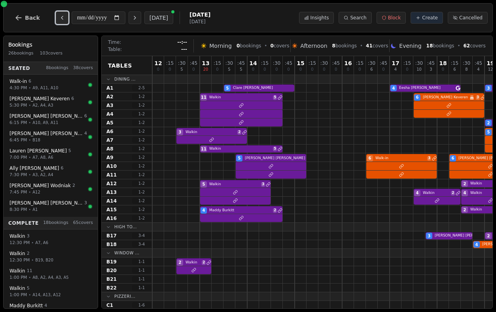
click at [56, 15] on button "Previous day" at bounding box center [62, 17] width 13 height 13
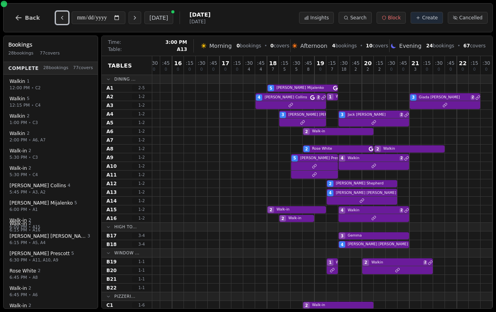
scroll to position [36, 170]
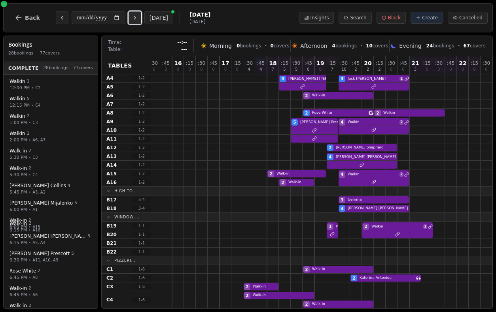
click at [138, 23] on button "Next day" at bounding box center [135, 17] width 13 height 13
type input "**********"
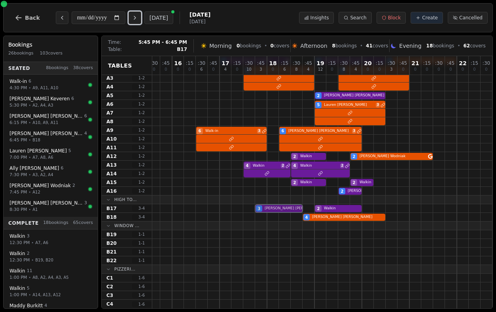
click at [279, 207] on div "3 [PERSON_NAME] VIP customer (8 visits) 2 Walkin" at bounding box center [237, 208] width 510 height 9
select select "****"
select select "*"
select select "********"
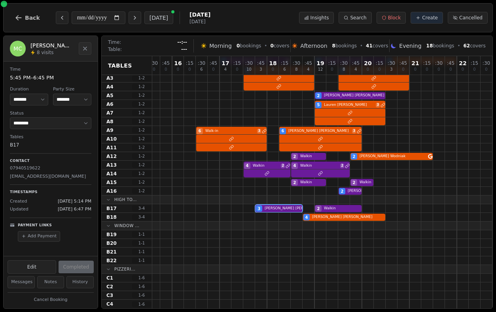
click at [52, 176] on p "[EMAIL_ADDRESS][DOMAIN_NAME]" at bounding box center [50, 177] width 81 height 7
copy p "[EMAIL_ADDRESS][DOMAIN_NAME]"
click at [27, 13] on button "Back" at bounding box center [27, 17] width 38 height 19
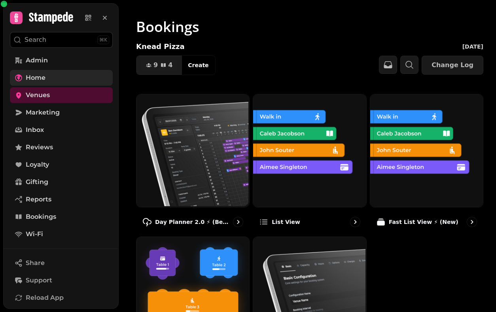
click at [52, 71] on link "Home" at bounding box center [61, 78] width 103 height 16
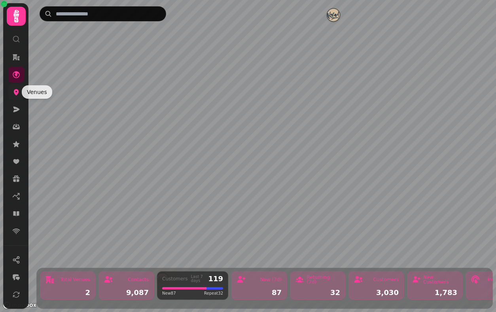
click at [13, 89] on icon at bounding box center [16, 92] width 8 height 8
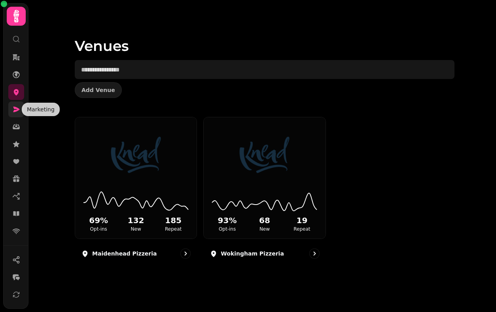
click at [14, 112] on icon at bounding box center [16, 110] width 6 height 6
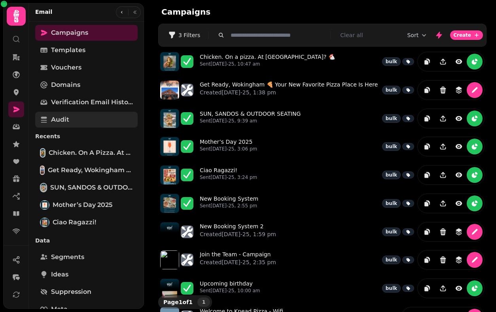
click at [69, 119] on link "Audit" at bounding box center [86, 120] width 102 height 16
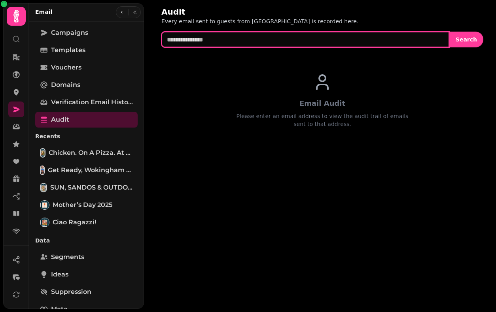
click at [226, 41] on input "text" at bounding box center [305, 40] width 288 height 16
paste input "**********"
type input "**********"
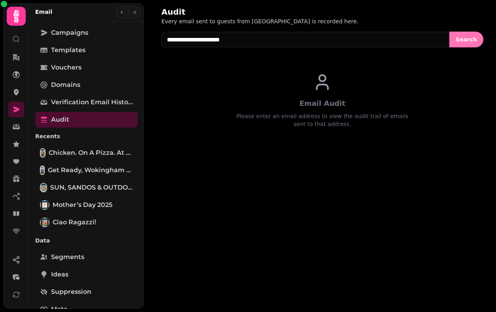
click at [416, 44] on button "Search" at bounding box center [466, 40] width 34 height 16
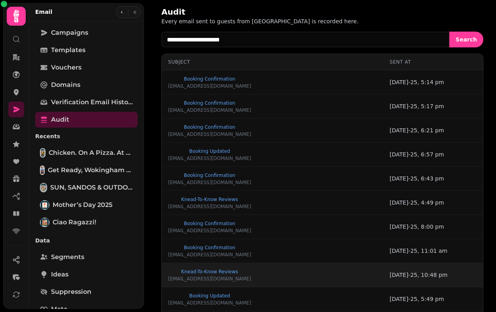
scroll to position [148, 0]
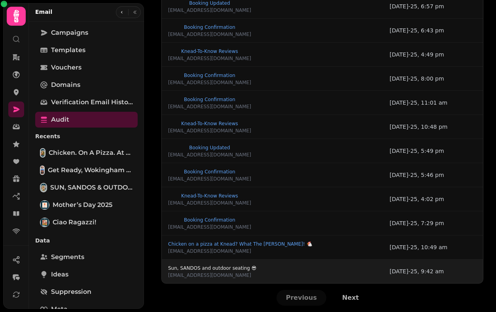
click at [224, 269] on span "Sun, SANDOS and outdoor seating 😎" at bounding box center [212, 268] width 88 height 5
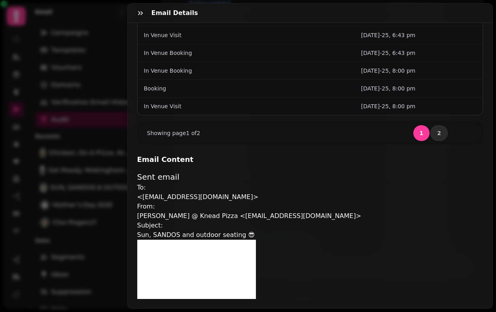
scroll to position [352, 0]
click at [138, 17] on button "button" at bounding box center [140, 13] width 16 height 16
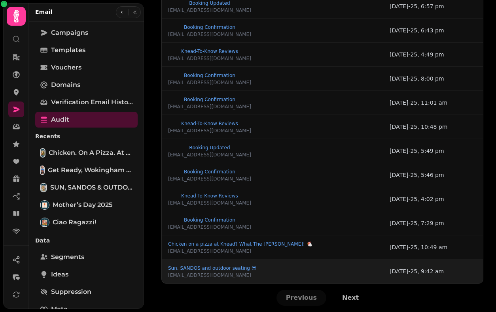
scroll to position [33, 0]
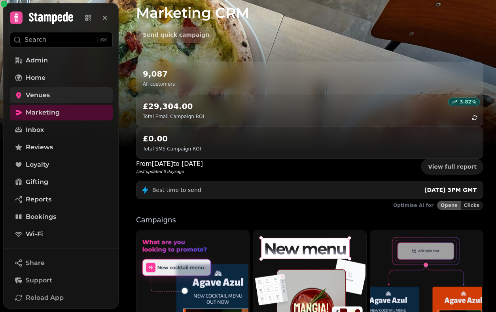
click at [64, 90] on link "Venues" at bounding box center [61, 95] width 103 height 16
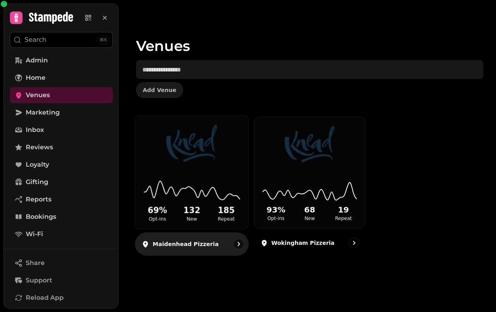
click at [192, 144] on img at bounding box center [191, 144] width 85 height 52
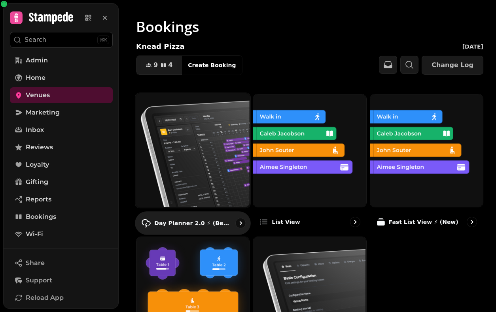
click at [233, 149] on img at bounding box center [191, 149] width 115 height 115
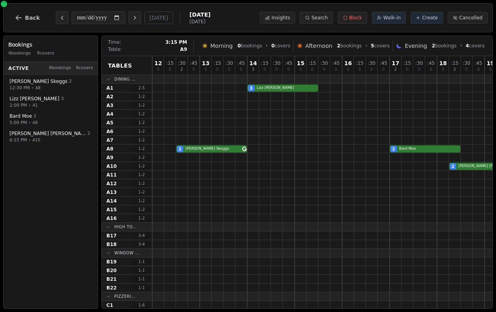
scroll to position [0, 123]
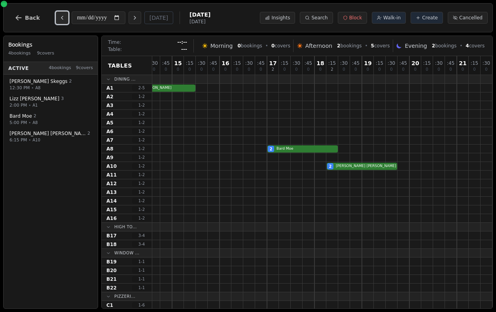
click at [60, 15] on icon "Previous day" at bounding box center [62, 18] width 6 height 6
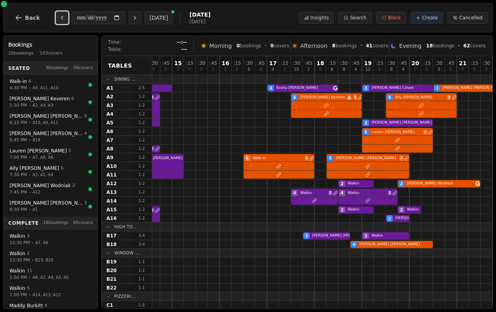
click at [60, 15] on icon "Previous day" at bounding box center [62, 18] width 6 height 6
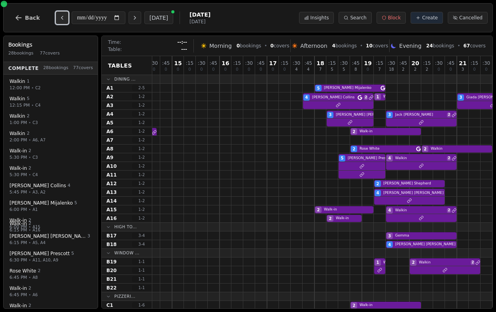
click at [60, 15] on icon "Previous day" at bounding box center [62, 18] width 6 height 6
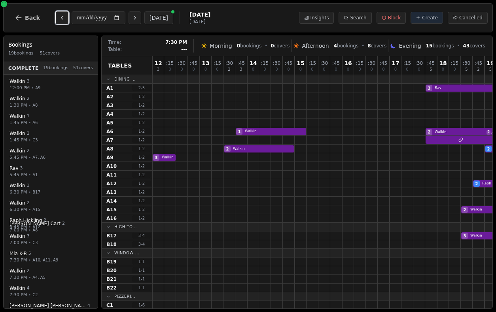
scroll to position [0, 170]
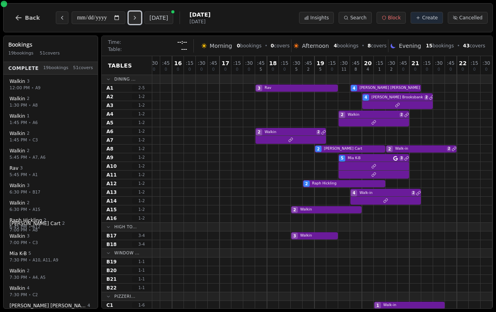
click at [141, 19] on button "Next day" at bounding box center [135, 17] width 13 height 13
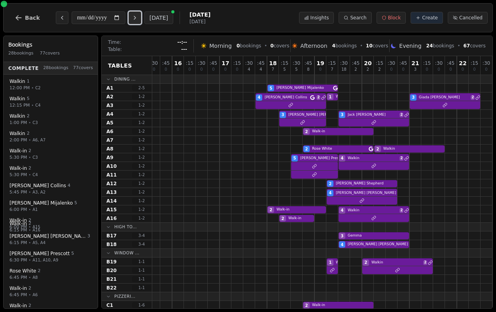
click at [141, 19] on button "Next day" at bounding box center [135, 17] width 13 height 13
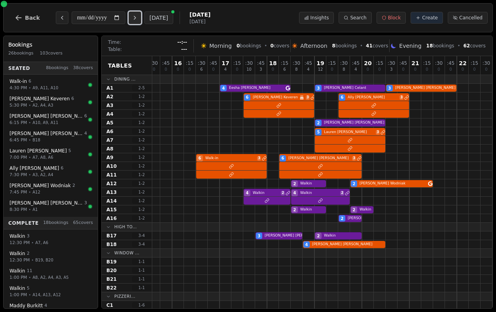
click at [141, 19] on button "Next day" at bounding box center [135, 17] width 13 height 13
type input "**********"
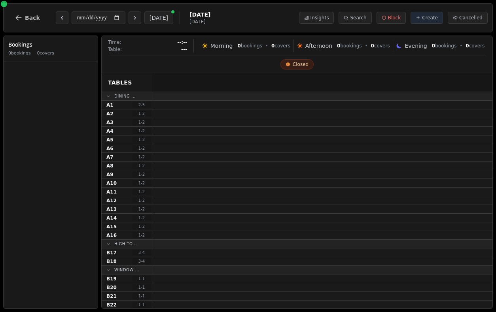
click at [141, 19] on button "Next day" at bounding box center [135, 17] width 13 height 13
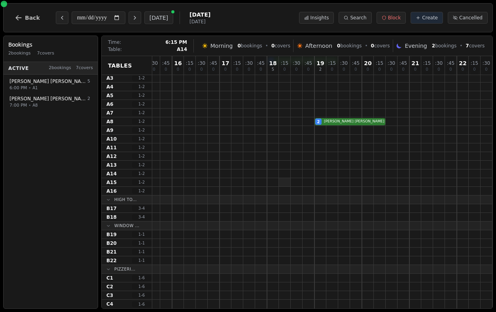
scroll to position [0, 170]
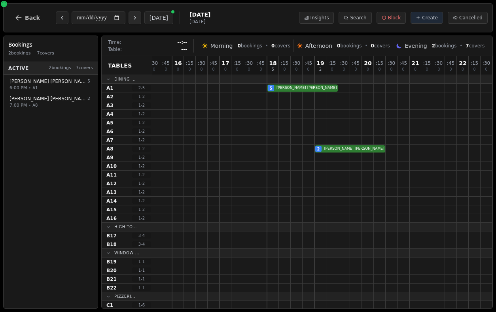
click at [132, 16] on button "Next day" at bounding box center [135, 17] width 13 height 13
type input "**********"
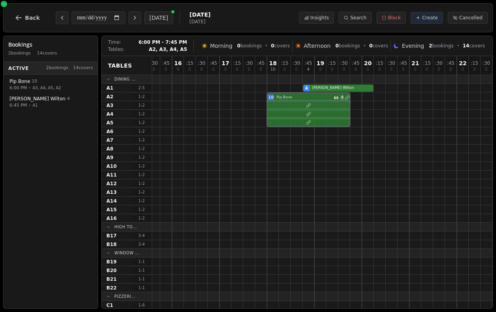
click at [298, 100] on div "10 Pip Bone 4" at bounding box center [237, 97] width 510 height 9
select select "****"
select select "**"
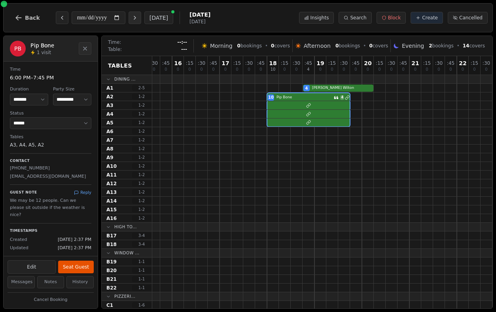
click at [138, 16] on icon "Next day" at bounding box center [135, 18] width 6 height 6
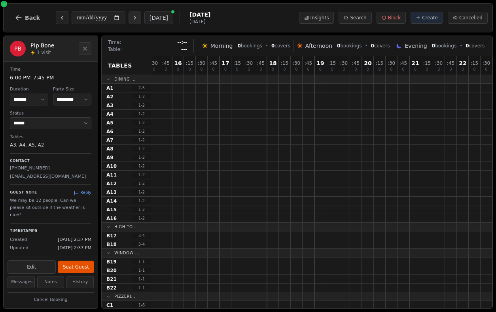
click at [138, 16] on icon "Next day" at bounding box center [135, 18] width 6 height 6
type input "**********"
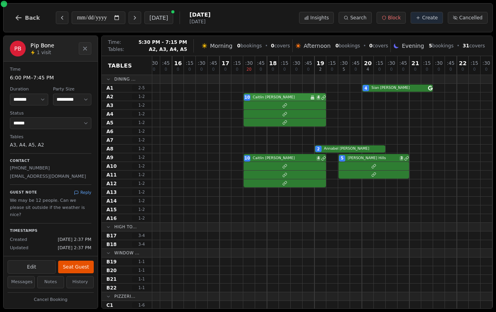
click at [295, 96] on div "10 Caitlin LoVullo Birthday celebration 4" at bounding box center [237, 97] width 510 height 9
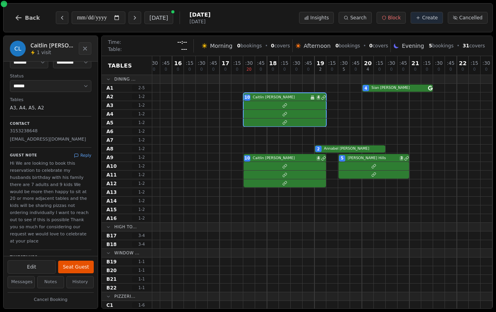
scroll to position [40, 0]
click at [76, 152] on icon at bounding box center [76, 153] width 5 height 5
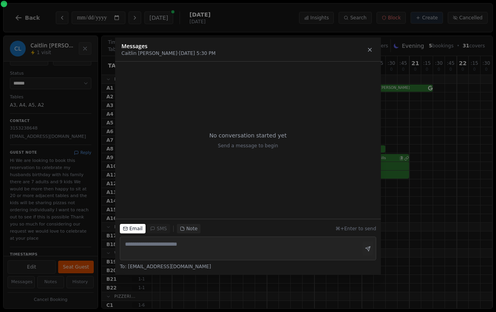
click at [377, 52] on div "Messages Caitlin LoVullo · Aug 22, 5:30 PM" at bounding box center [248, 50] width 266 height 24
click at [371, 51] on icon at bounding box center [370, 50] width 6 height 6
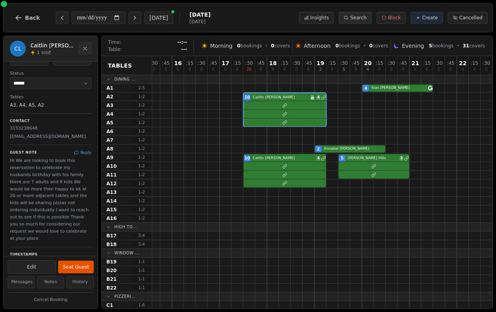
click at [350, 15] on button "Search" at bounding box center [355, 18] width 33 height 12
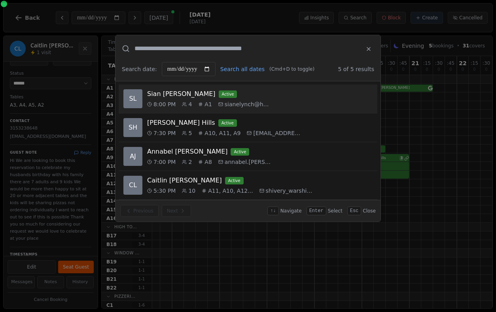
click at [307, 93] on div "Sian Lynch active" at bounding box center [259, 93] width 225 height 9
select select "****"
select select "*"
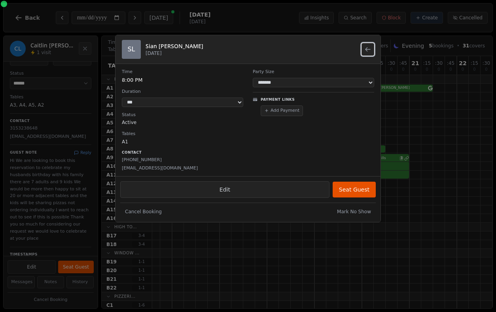
click at [368, 48] on icon "Back to search results" at bounding box center [368, 49] width 6 height 6
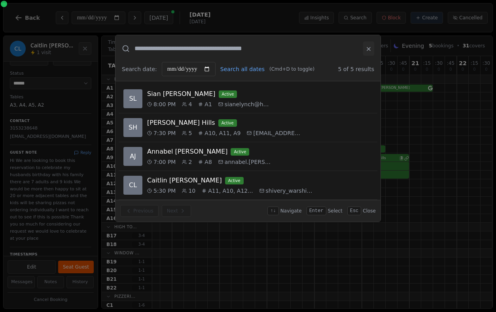
click at [368, 49] on icon at bounding box center [368, 48] width 3 height 3
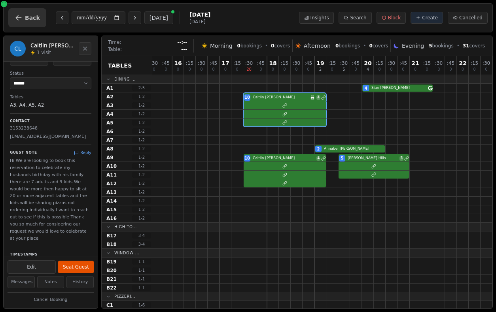
click at [31, 15] on span "Back" at bounding box center [32, 18] width 15 height 6
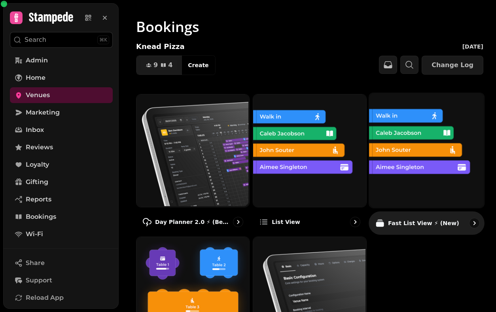
click at [442, 169] on img at bounding box center [425, 149] width 115 height 115
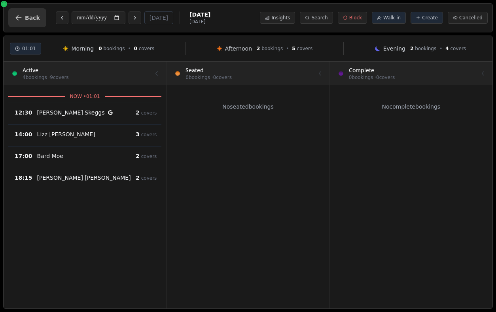
click at [27, 20] on span "Back" at bounding box center [32, 18] width 15 height 6
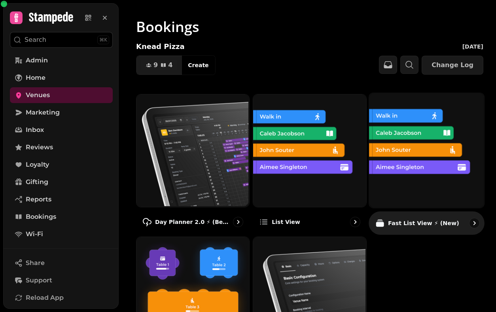
click at [400, 168] on img at bounding box center [425, 149] width 115 height 115
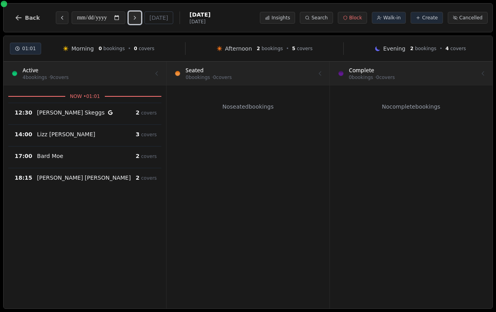
click at [138, 19] on icon "Next day" at bounding box center [135, 18] width 6 height 6
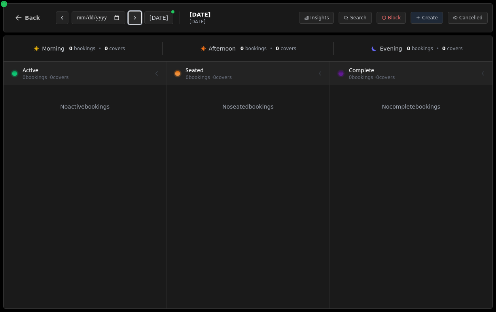
click at [138, 19] on icon "Next day" at bounding box center [135, 18] width 6 height 6
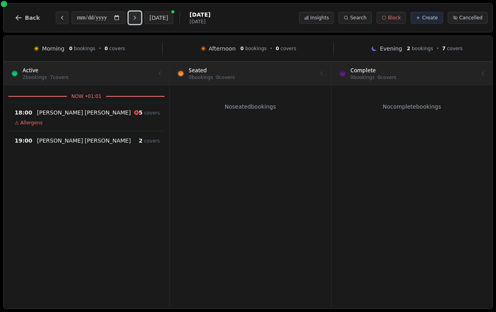
click at [138, 19] on icon "Next day" at bounding box center [135, 18] width 6 height 6
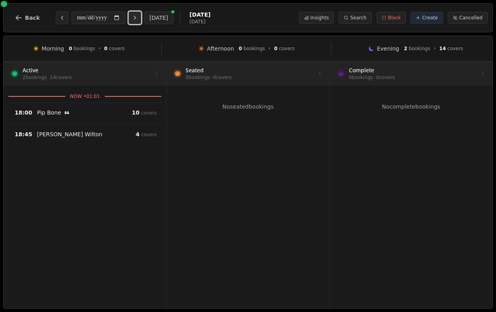
click at [138, 19] on icon "Next day" at bounding box center [135, 18] width 6 height 6
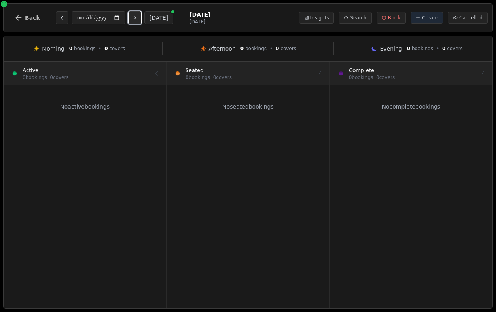
click at [138, 19] on icon "Next day" at bounding box center [135, 18] width 6 height 6
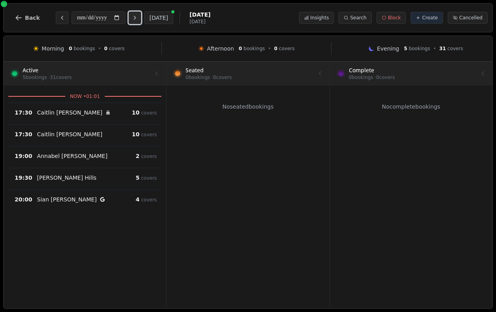
click at [138, 19] on icon "Next day" at bounding box center [135, 18] width 6 height 6
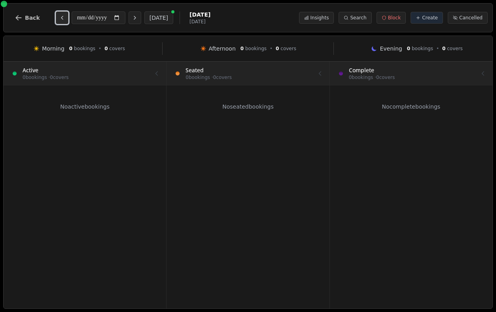
click at [59, 20] on icon "Previous day" at bounding box center [62, 18] width 6 height 6
type input "**********"
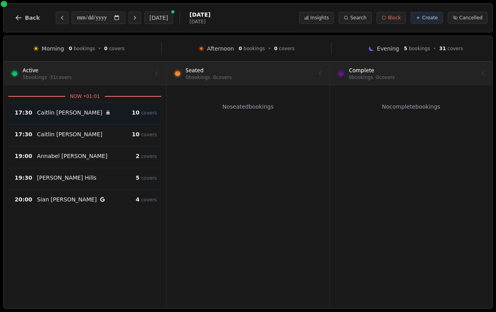
click at [98, 117] on div "17:30 Caitlin LoVullo Birthday celebration 10 covers" at bounding box center [85, 114] width 151 height 12
select select "****"
select select "**"
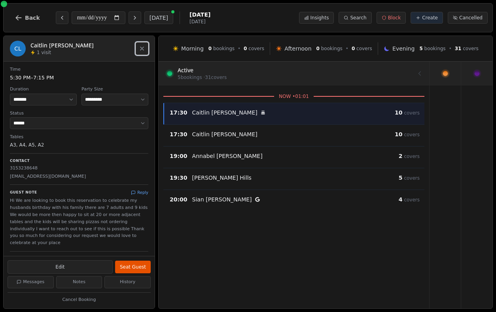
click at [144, 47] on icon "Close" at bounding box center [142, 48] width 6 height 6
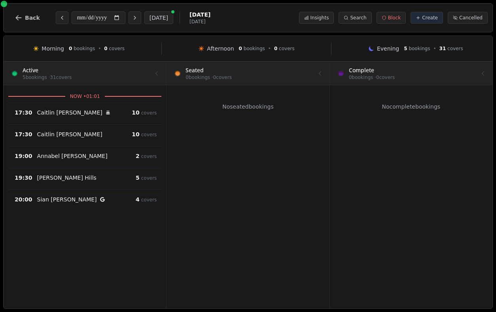
click at [137, 24] on div "**********" at bounding box center [109, 17] width 202 height 19
click at [138, 20] on icon "Next day" at bounding box center [135, 18] width 6 height 6
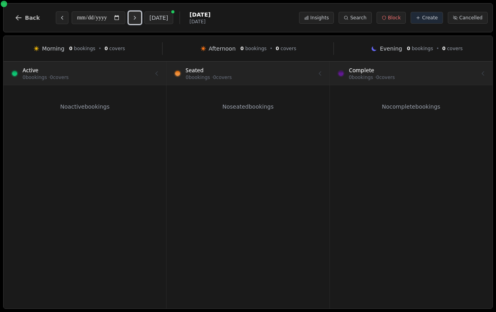
click at [138, 20] on icon "Next day" at bounding box center [135, 18] width 6 height 6
click at [138, 17] on icon "Next day" at bounding box center [135, 18] width 6 height 6
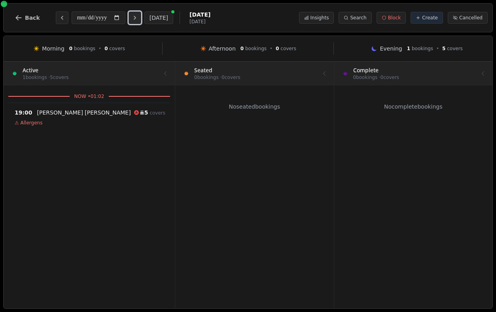
click at [138, 17] on icon "Next day" at bounding box center [135, 18] width 6 height 6
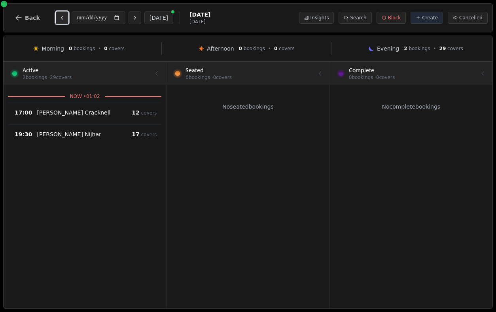
click at [59, 18] on icon "Previous day" at bounding box center [62, 18] width 6 height 6
type input "**********"
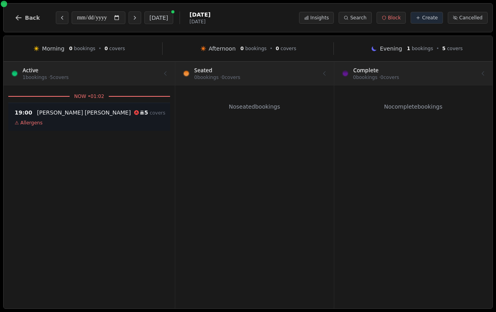
click at [89, 114] on div "Kate Hallett Birthday celebration" at bounding box center [90, 113] width 107 height 8
select select "****"
select select "*"
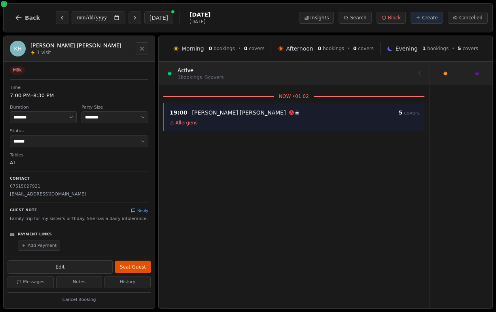
click at [142, 48] on icon "Close" at bounding box center [142, 48] width 6 height 6
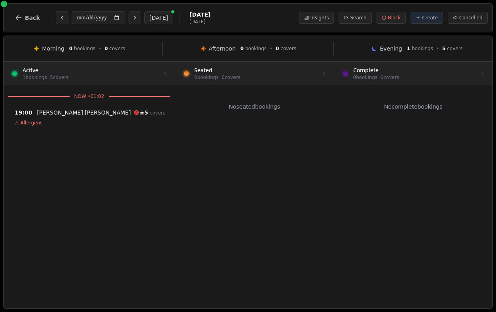
click at [15, 28] on div "**********" at bounding box center [248, 17] width 490 height 29
click at [22, 17] on icon "button" at bounding box center [19, 18] width 8 height 8
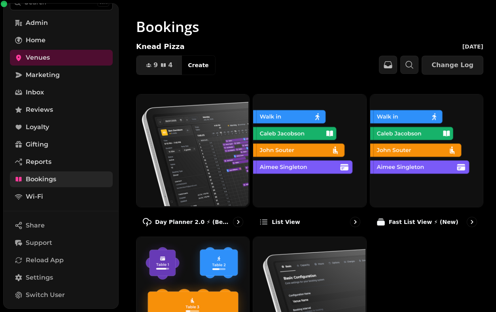
scroll to position [110, 0]
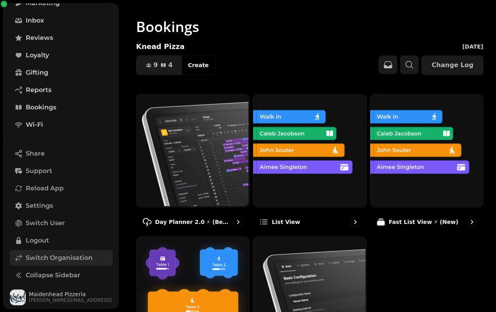
click at [50, 257] on span "Switch Organisation" at bounding box center [59, 258] width 67 height 9
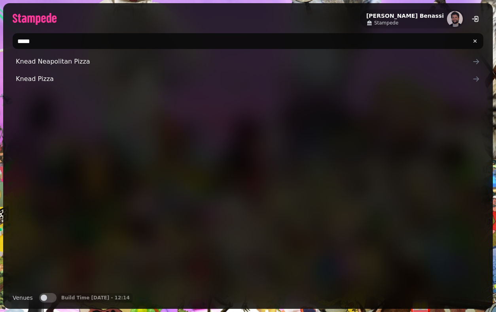
click at [133, 42] on input "*****" at bounding box center [248, 41] width 471 height 16
type input "*********"
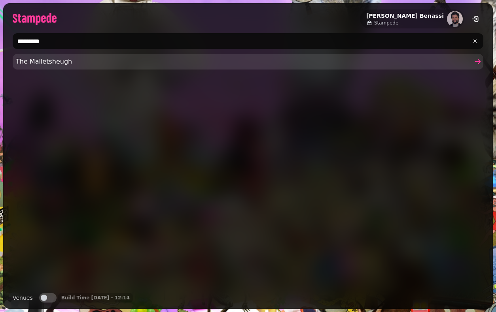
click at [122, 60] on span "The Malletsheugh" at bounding box center [244, 61] width 456 height 9
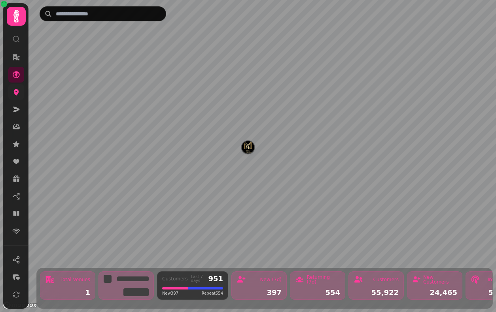
click at [20, 91] on link at bounding box center [16, 92] width 16 height 16
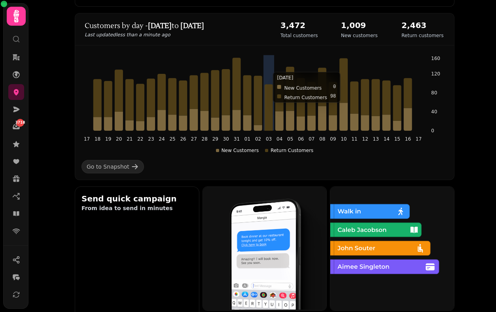
scroll to position [120, 0]
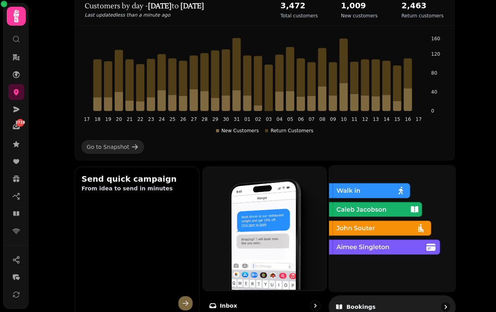
click at [403, 226] on img at bounding box center [391, 228] width 126 height 126
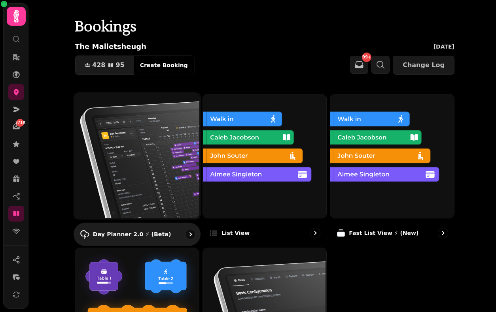
click at [165, 129] on img at bounding box center [136, 155] width 126 height 126
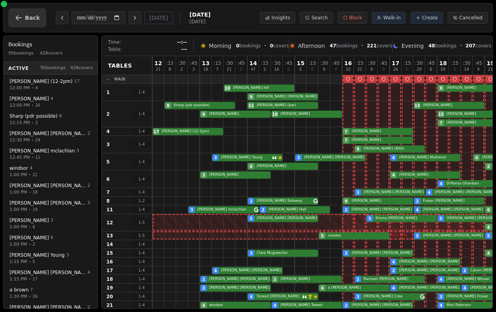
click at [23, 20] on button "Back" at bounding box center [27, 17] width 38 height 19
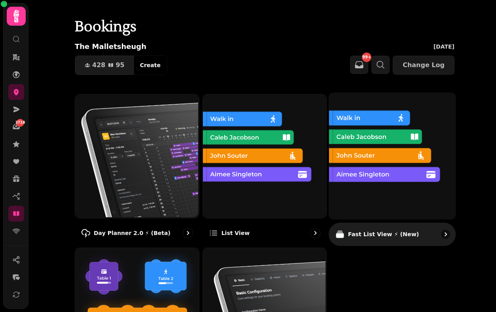
click at [368, 153] on img at bounding box center [391, 155] width 126 height 126
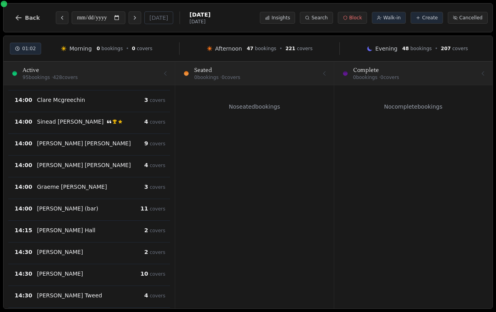
scroll to position [403, 0]
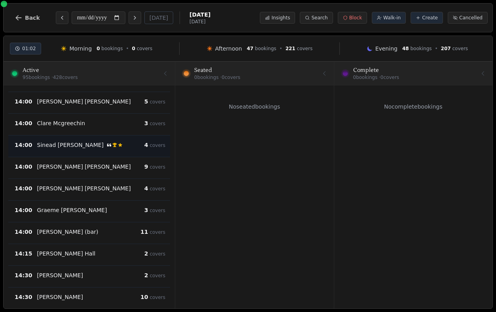
click at [66, 144] on p "Sinead Cameron" at bounding box center [70, 145] width 66 height 8
select select "****"
select select "*"
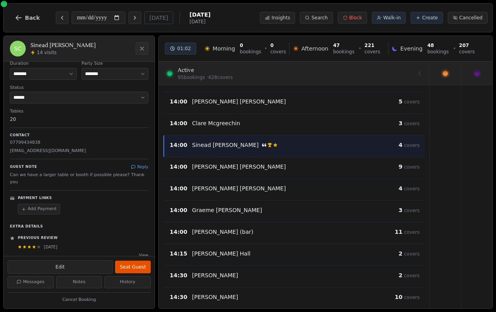
scroll to position [0, 0]
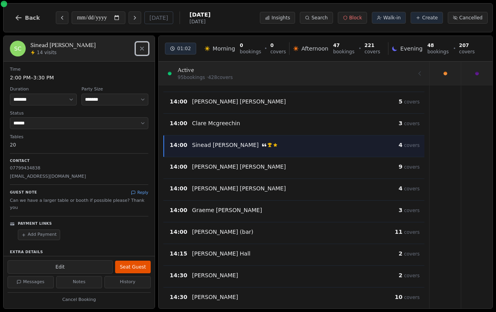
click at [144, 44] on button "Close" at bounding box center [142, 48] width 13 height 13
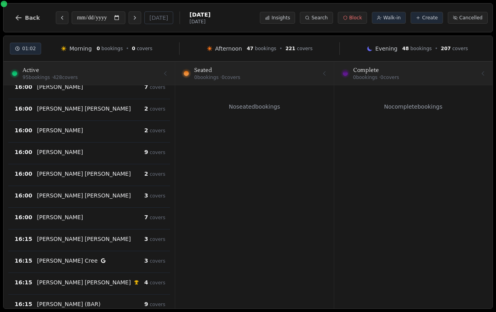
scroll to position [759, 0]
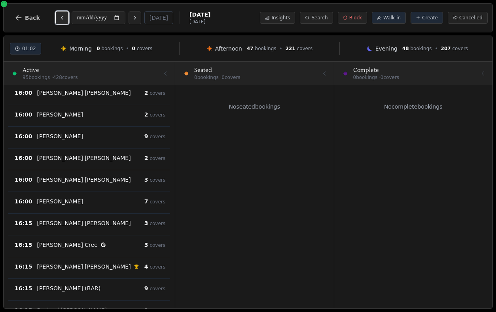
click at [59, 17] on icon "Previous day" at bounding box center [62, 18] width 6 height 6
type input "**********"
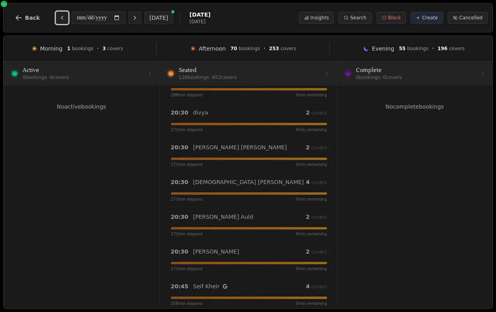
scroll to position [4171, 0]
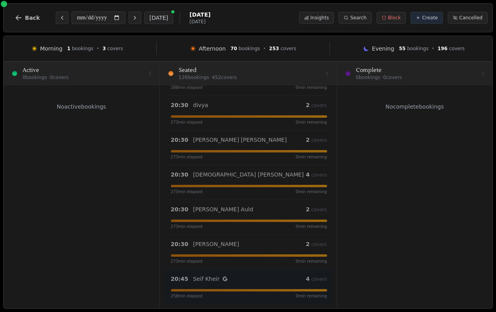
click at [242, 282] on div "Seif Kheir" at bounding box center [249, 279] width 113 height 8
select select "****"
select select "*"
select select "******"
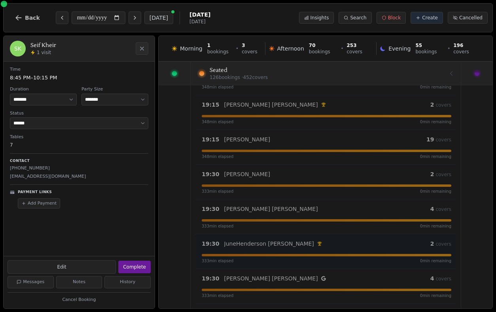
click at [258, 242] on p "JuneHenderson Henderson" at bounding box center [269, 244] width 90 height 8
select select "****"
select select "*"
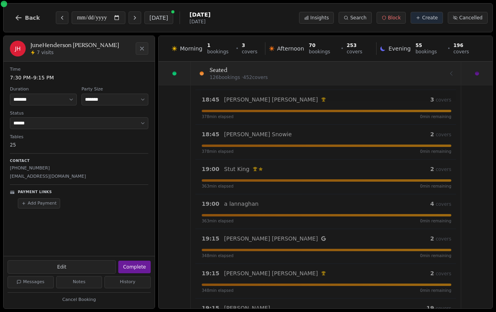
scroll to position [3372, 0]
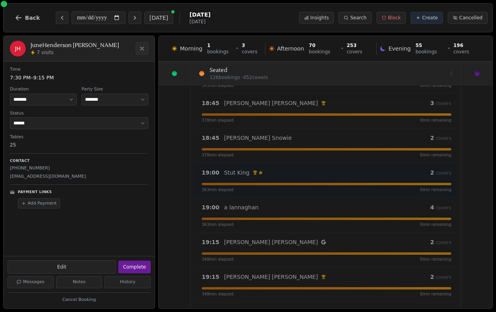
click at [254, 179] on div "19:00 Stut King VIP customer (15 visits) Customer has left a review 2 covers 36…" at bounding box center [326, 180] width 259 height 25
select select "****"
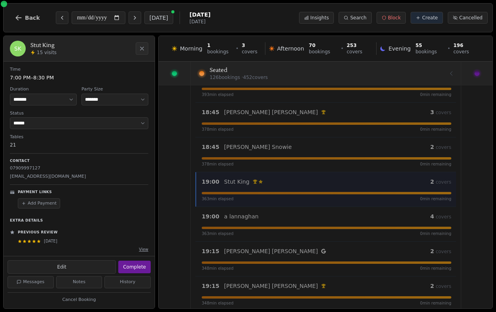
scroll to position [1, 0]
click at [144, 251] on button "View" at bounding box center [143, 249] width 9 height 6
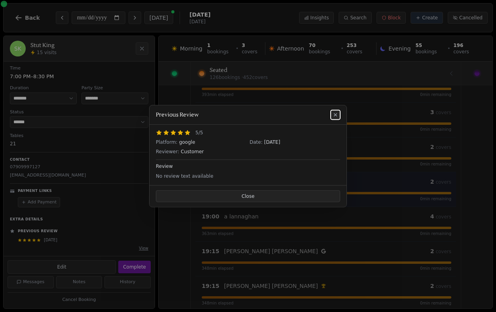
click at [338, 112] on icon at bounding box center [335, 115] width 6 height 6
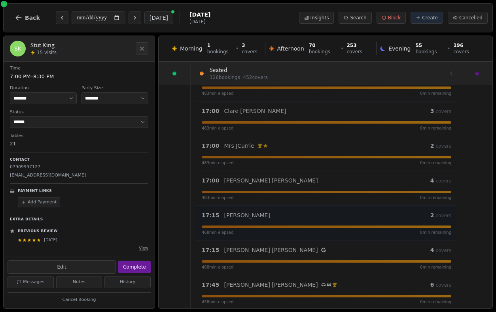
scroll to position [2489, 0]
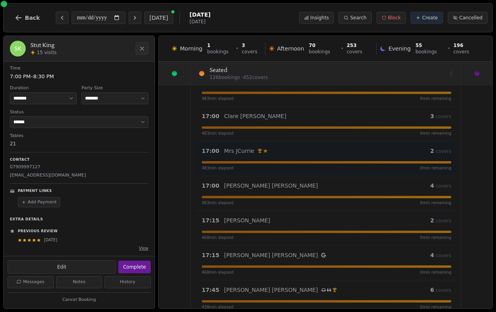
click at [292, 155] on div "17:00 Mrs JCurrie VIP customer (43 visits) Customer has left a review 2 covers" at bounding box center [327, 150] width 250 height 9
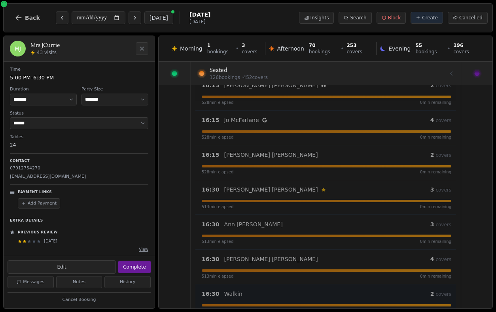
scroll to position [2022, 0]
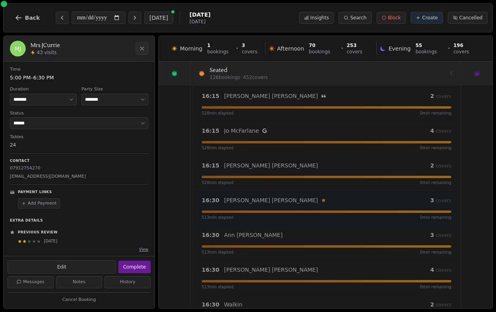
click at [264, 205] on div "16:30 Craig Cowles Customer has left a review 3 covers" at bounding box center [327, 200] width 250 height 9
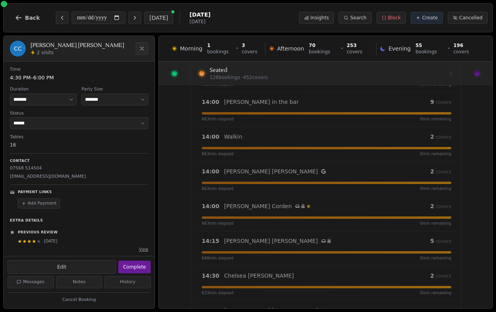
scroll to position [1096, 0]
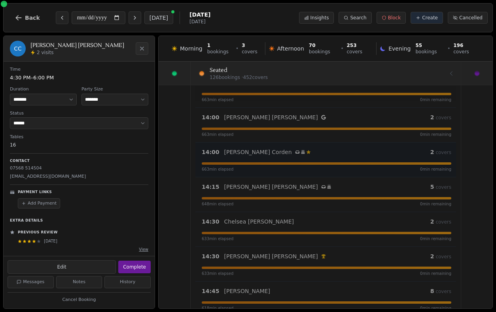
click at [295, 152] on icon at bounding box center [297, 152] width 4 height 3
select select "*"
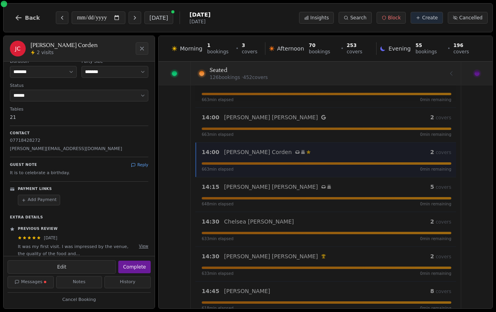
scroll to position [34, 0]
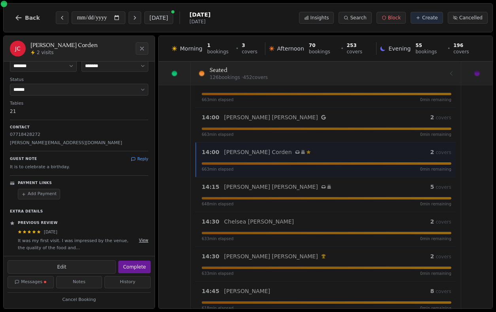
click at [143, 241] on button "View" at bounding box center [143, 241] width 9 height 6
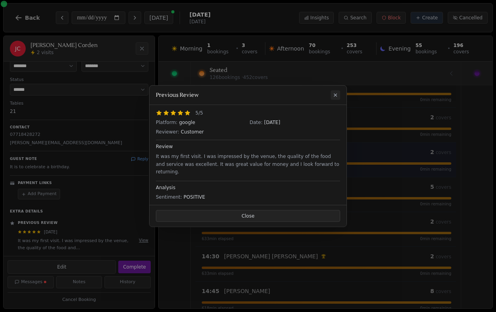
click at [335, 98] on icon at bounding box center [335, 95] width 6 height 6
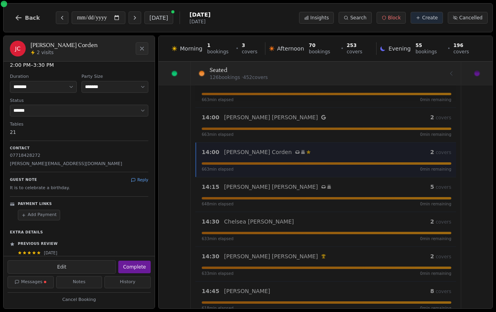
scroll to position [0, 0]
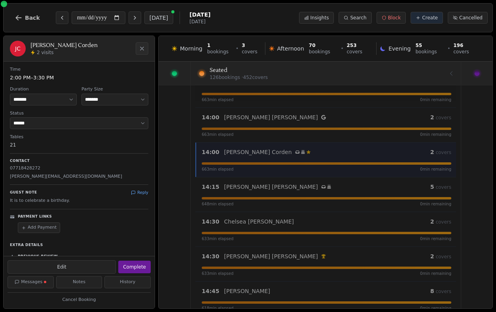
click at [136, 189] on div "Guest Note Reply It is to celebrate a birthday." at bounding box center [79, 195] width 138 height 20
click at [138, 197] on div "Guest Note Reply It is to celebrate a birthday." at bounding box center [79, 195] width 138 height 20
click at [138, 193] on button "Reply" at bounding box center [139, 193] width 17 height 6
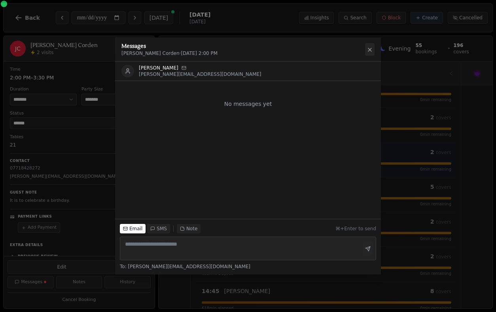
click at [368, 51] on icon at bounding box center [370, 50] width 6 height 6
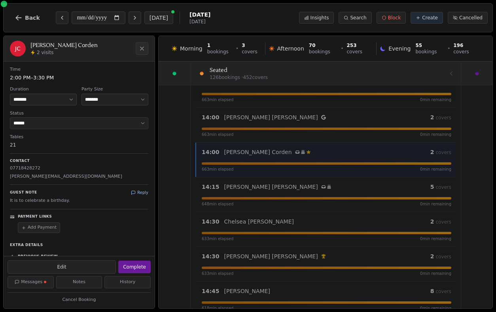
click at [140, 191] on button "Reply" at bounding box center [139, 193] width 17 height 6
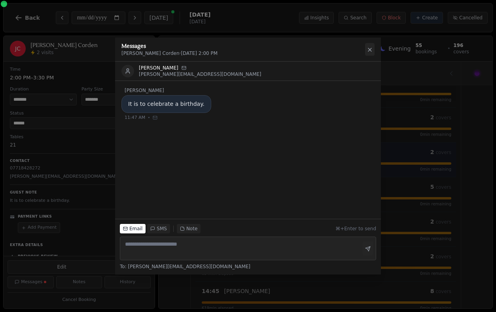
click at [370, 49] on icon at bounding box center [370, 50] width 6 height 6
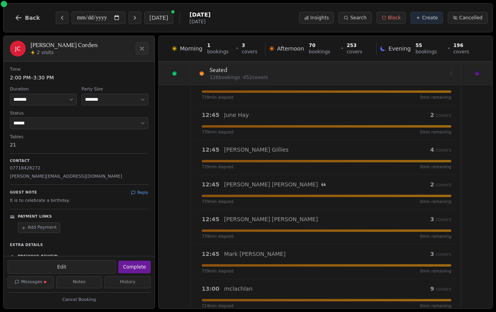
scroll to position [607, 0]
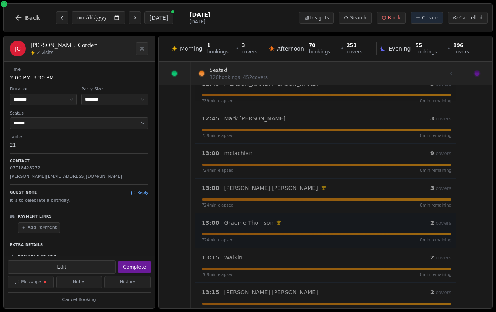
click at [316, 218] on div "13:00 Graeme Thomson VIP customer (5 visits) 2 covers 724 min elapsed 0 min rem…" at bounding box center [325, 230] width 261 height 35
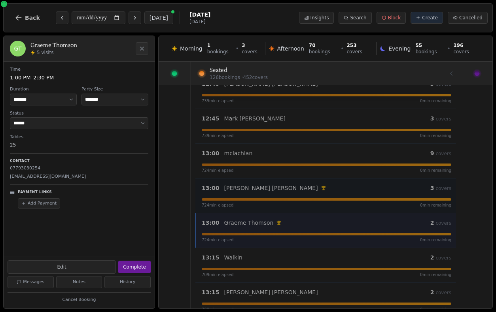
click at [312, 183] on div "13:00 Allison Scott VIP customer (6 visits) 3 covers 724 min elapsed 0 min rema…" at bounding box center [325, 195] width 261 height 35
select select "****"
select select "*"
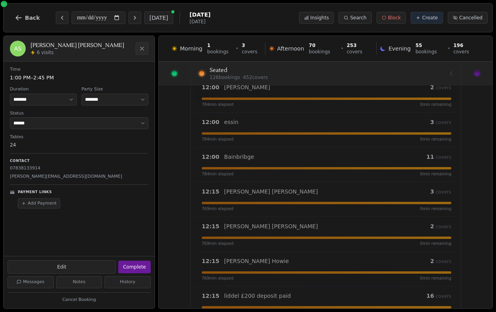
scroll to position [0, 0]
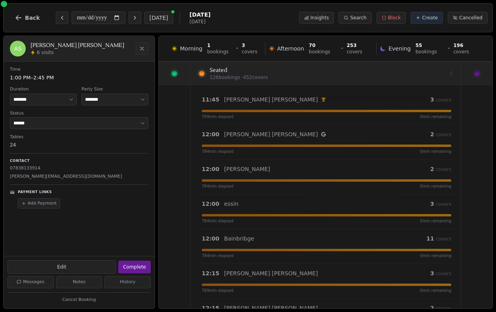
click at [142, 42] on button "Close" at bounding box center [142, 48] width 13 height 13
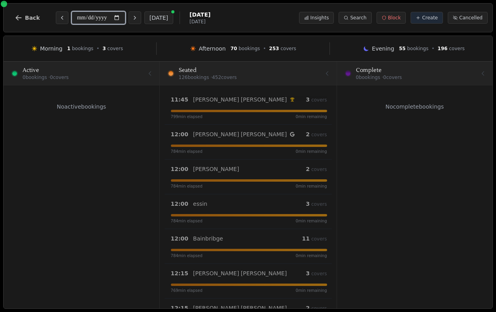
click at [122, 17] on input "**********" at bounding box center [99, 17] width 54 height 13
click at [134, 184] on div "No active bookings" at bounding box center [82, 196] width 156 height 223
click at [61, 18] on icon "Previous day" at bounding box center [62, 17] width 2 height 3
type input "**********"
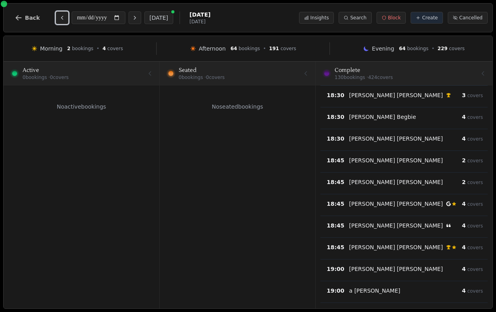
scroll to position [2129, 0]
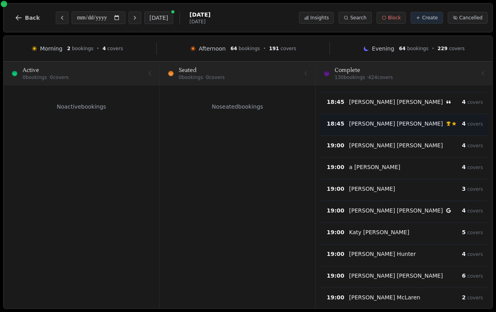
click at [401, 116] on div "18:45 Ian McClune VIP customer (11 visits) Customer has left a review 4 covers" at bounding box center [403, 125] width 167 height 22
select select "****"
select select "*"
select select "********"
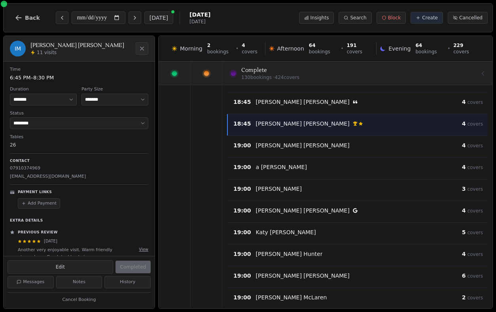
scroll to position [9, 0]
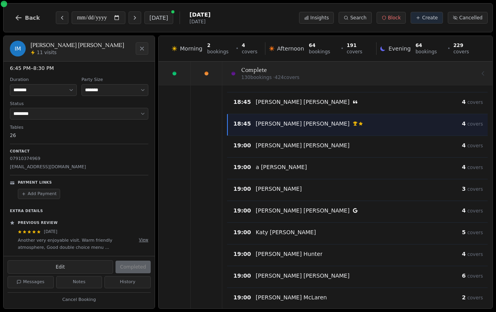
click at [139, 239] on div "Another very enjoyable visit. Warm friendly atmosphere, Good double choice menu…" at bounding box center [83, 244] width 131 height 14
click at [142, 239] on button "View" at bounding box center [143, 240] width 9 height 6
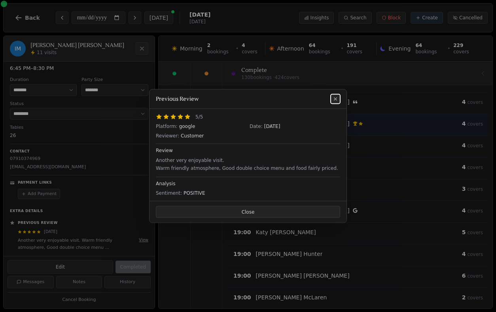
click at [337, 97] on icon at bounding box center [335, 99] width 6 height 6
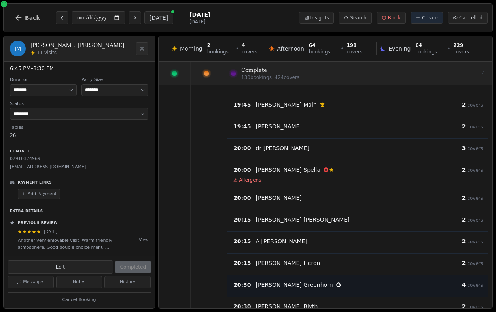
scroll to position [2499, 0]
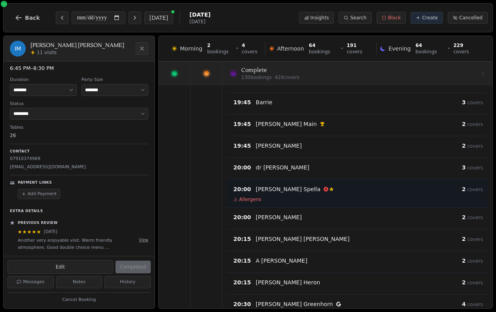
click at [333, 186] on div "Giulio Spella Customer has left a review" at bounding box center [359, 189] width 206 height 8
select select "****"
select select "*"
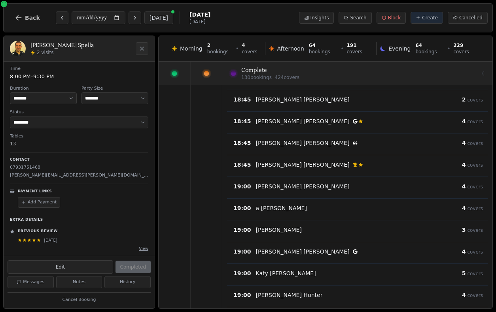
scroll to position [2013, 0]
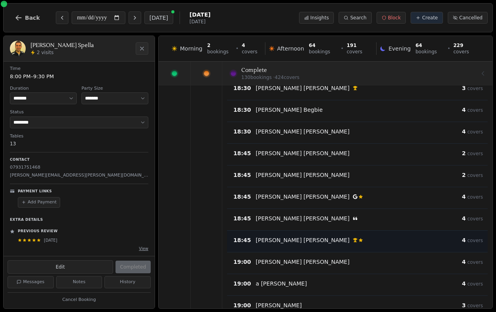
click at [324, 237] on div "Ian McClune VIP customer (11 visits) Customer has left a review" at bounding box center [359, 240] width 206 height 8
select select "****"
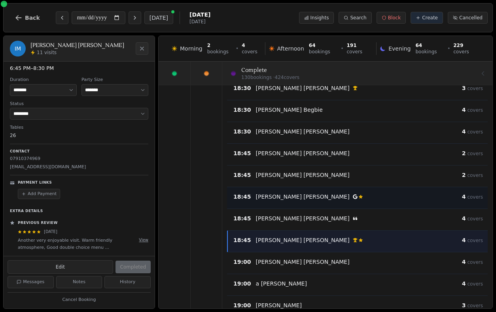
click at [316, 204] on div "18:45 Hilary Marco Customer has left a review 4 covers" at bounding box center [357, 198] width 261 height 22
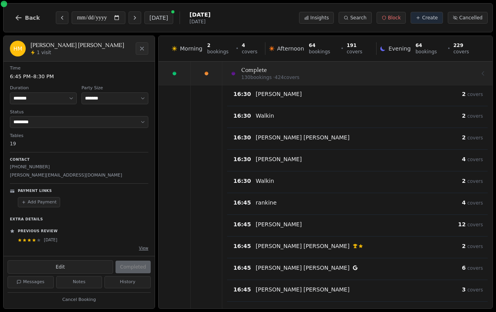
scroll to position [1256, 0]
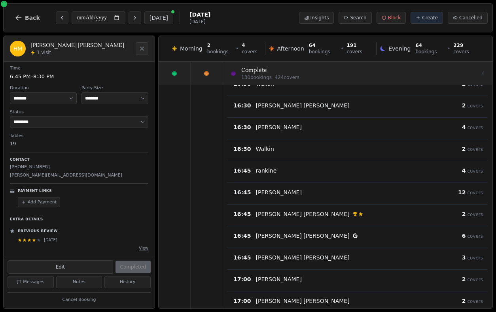
click at [316, 208] on div "16:45 Alan Taylor VIP customer (10 visits) Customer has left a review 2 covers" at bounding box center [357, 215] width 261 height 22
select select "*"
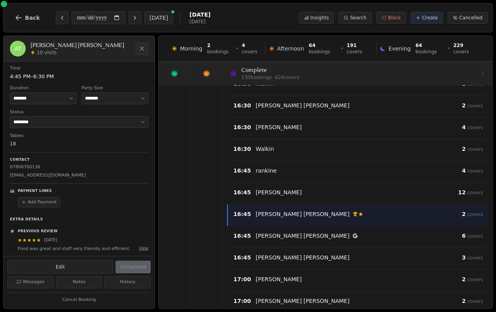
scroll to position [2, 0]
click at [141, 248] on button "View" at bounding box center [143, 247] width 9 height 6
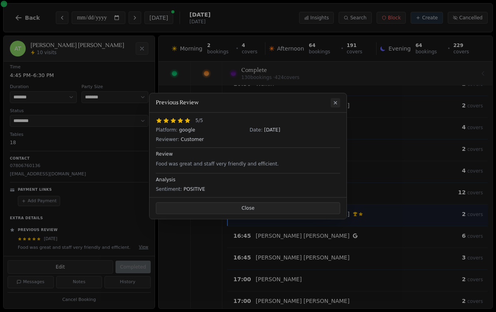
click at [338, 102] on icon at bounding box center [335, 103] width 6 height 6
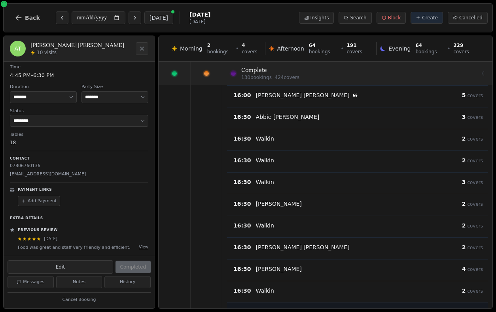
scroll to position [1060, 0]
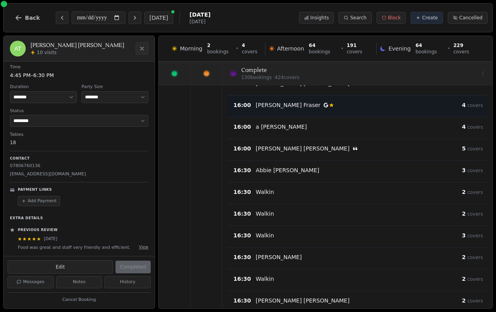
click at [311, 111] on div "16:00 Nicola Fraser Customer has left a review 4 covers" at bounding box center [358, 106] width 259 height 12
select select "****"
select select "*"
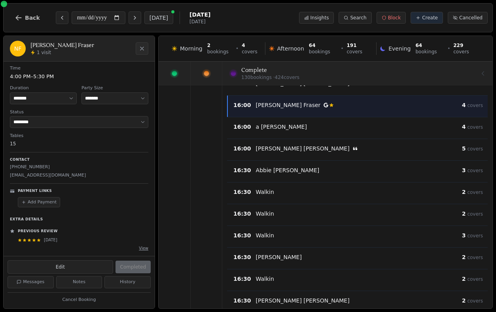
scroll to position [1, 0]
click at [311, 111] on div "16:00 Nicola Fraser Customer has left a review 4 covers" at bounding box center [358, 106] width 259 height 12
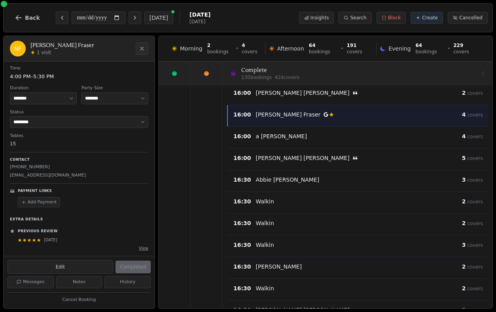
click at [310, 117] on div "Nicola Fraser Customer has left a review" at bounding box center [359, 115] width 206 height 8
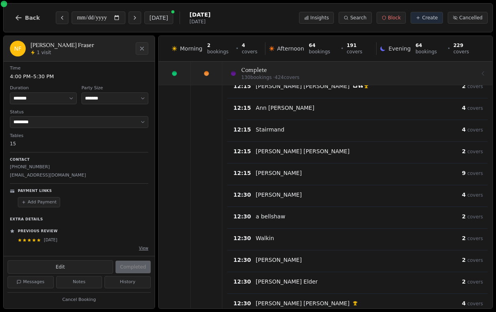
scroll to position [183, 0]
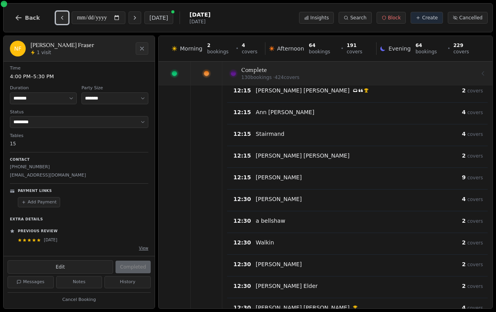
click at [58, 13] on button "Previous day" at bounding box center [62, 17] width 13 height 13
type input "**********"
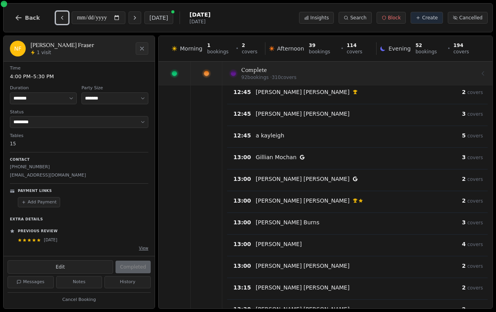
scroll to position [346, 0]
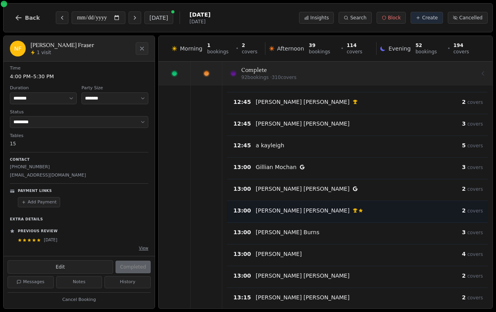
click at [297, 208] on div "James CASEY VIP customer (17 visits) Customer has left a review" at bounding box center [359, 211] width 206 height 8
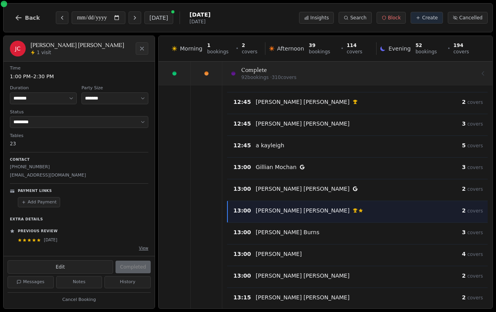
select select "*"
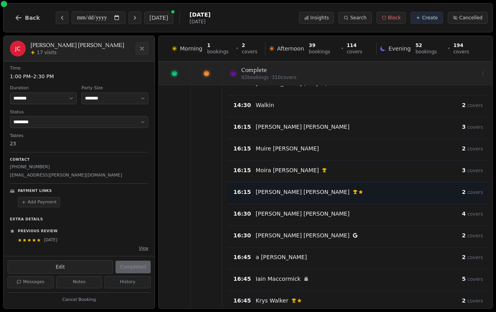
click at [298, 195] on div "Zoe Kerr VIP customer (13 visits) Customer has left a review" at bounding box center [359, 192] width 206 height 8
select select "****"
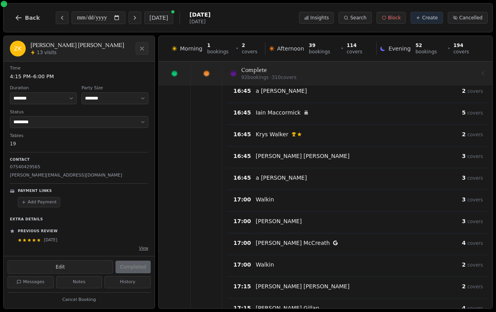
scroll to position [710, 0]
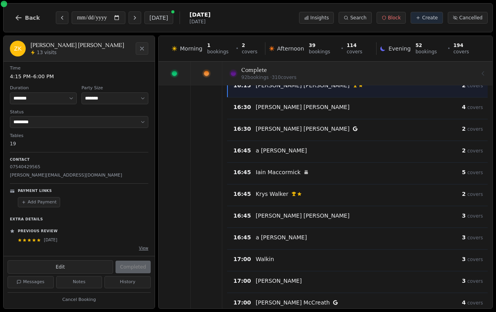
click at [298, 195] on div "Krys Walker VIP customer (7 visits) Customer has left a review" at bounding box center [359, 194] width 206 height 8
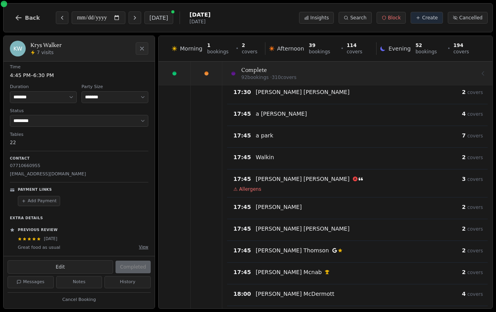
scroll to position [1077, 0]
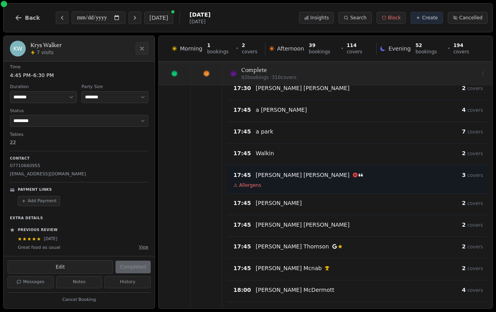
click at [301, 179] on div "DONNA PALMER" at bounding box center [359, 175] width 206 height 8
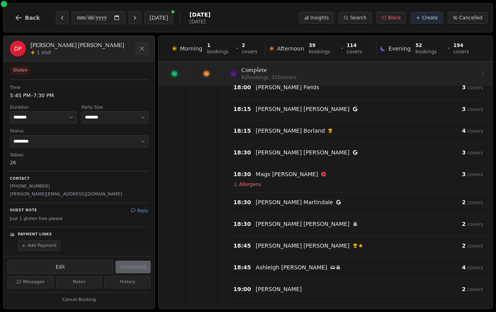
scroll to position [1411, 0]
click at [320, 244] on div "Ian Tunstall VIP customer (11 visits) Customer has left a review" at bounding box center [359, 246] width 206 height 8
select select "*"
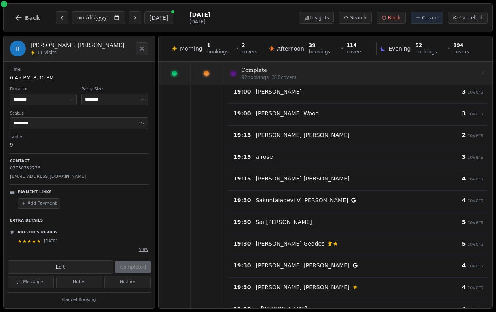
scroll to position [1680, 0]
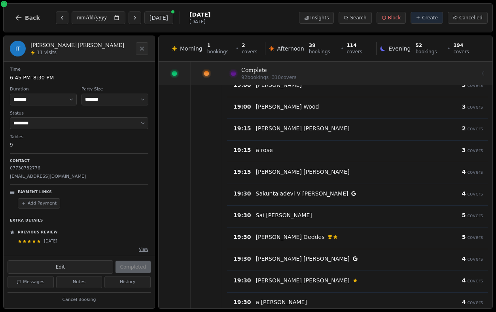
click at [320, 244] on div "19:30 Karen Geddes VIP customer (8 visits) Customer has left a review 5 covers" at bounding box center [358, 239] width 259 height 12
select select "****"
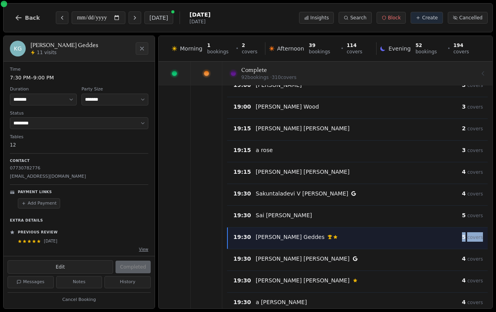
click at [320, 244] on div "19:30 Karen Geddes VIP customer (8 visits) Customer has left a review 5 covers" at bounding box center [358, 239] width 259 height 12
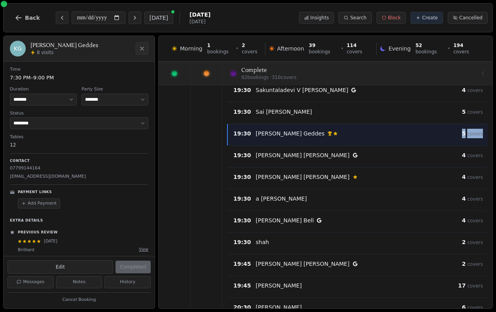
scroll to position [1790, 0]
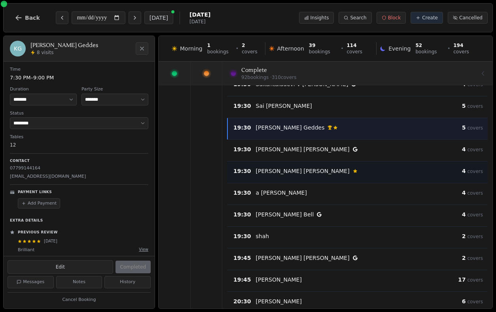
click at [322, 174] on div "Susan Purdie Customer has left a review" at bounding box center [359, 171] width 206 height 8
select select "*"
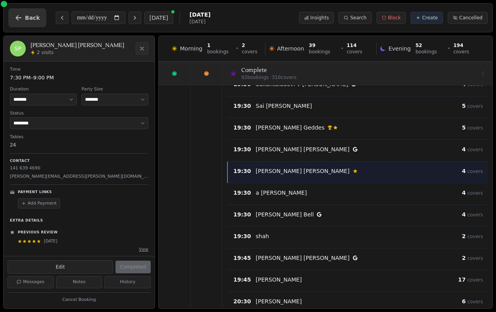
click at [24, 16] on button "Back" at bounding box center [27, 17] width 38 height 19
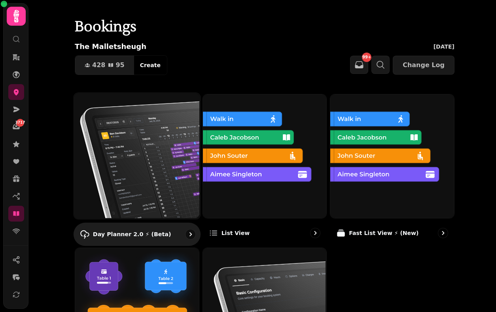
click at [94, 109] on img at bounding box center [136, 155] width 126 height 126
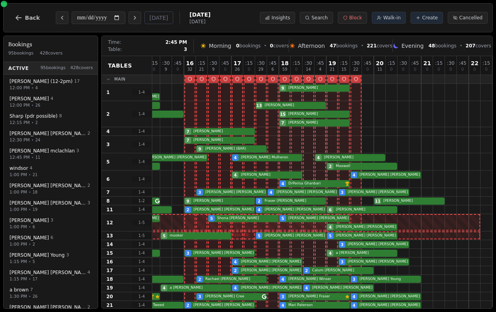
scroll to position [62, 158]
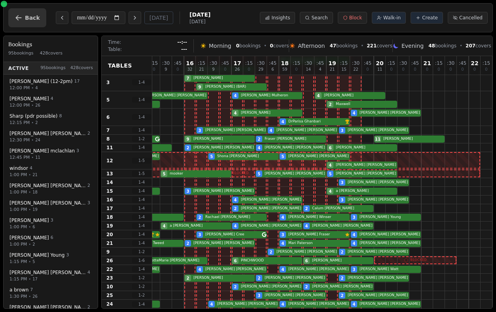
click at [21, 13] on button "Back" at bounding box center [27, 17] width 38 height 19
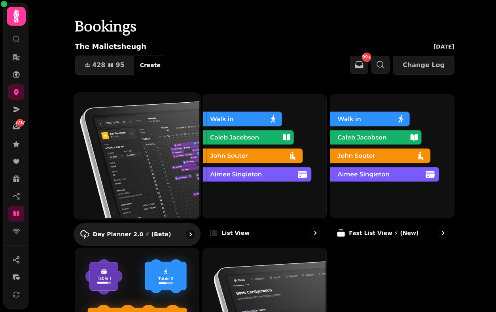
click at [83, 163] on img at bounding box center [136, 155] width 126 height 126
